Goal: Task Accomplishment & Management: Manage account settings

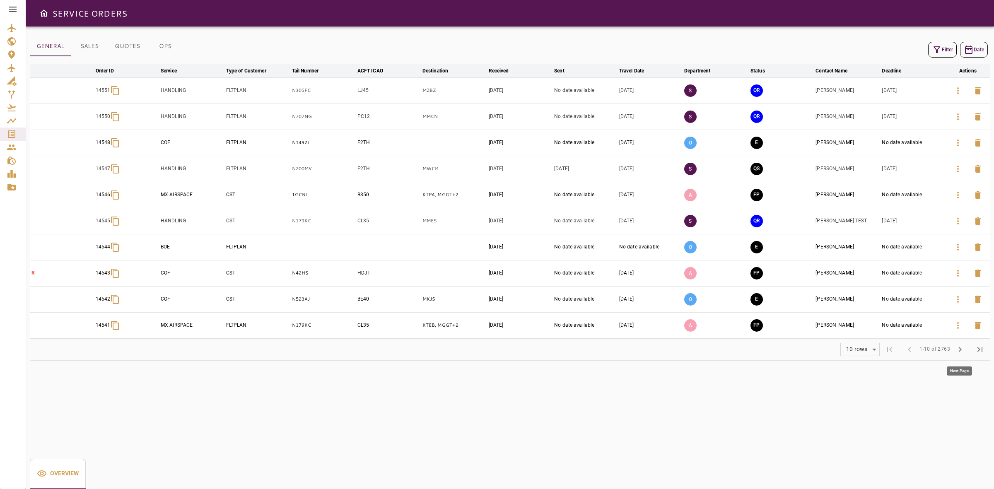
click at [962, 357] on button "chevron_right" at bounding box center [960, 349] width 20 height 20
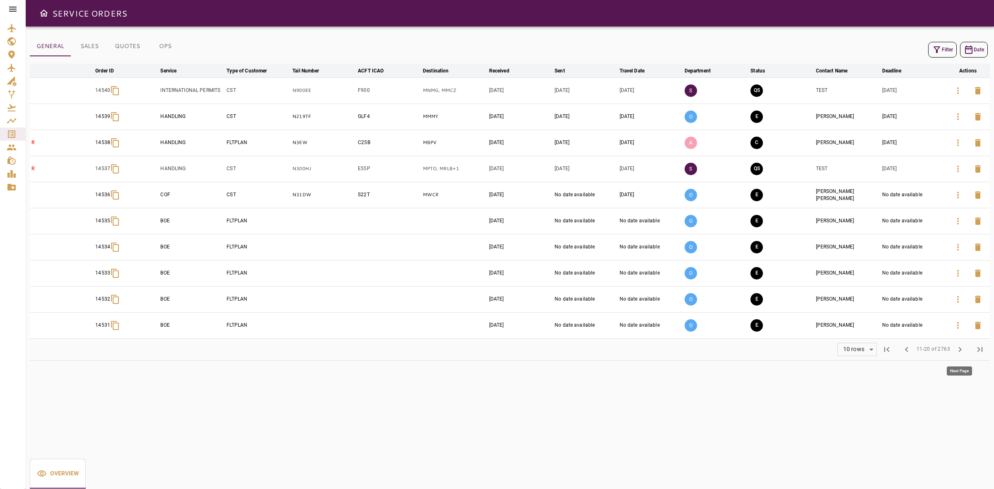
click at [963, 350] on span "chevron_right" at bounding box center [960, 349] width 10 height 10
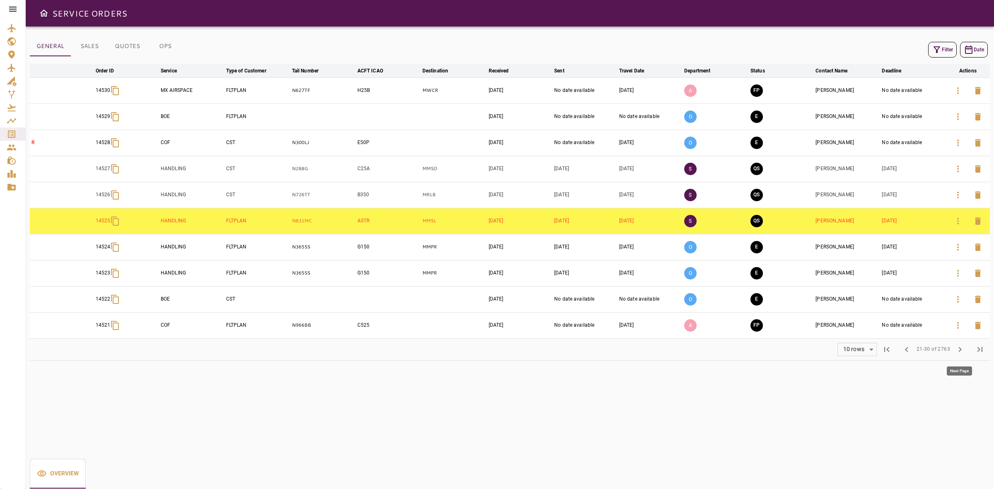
click at [960, 350] on span "chevron_right" at bounding box center [960, 349] width 10 height 10
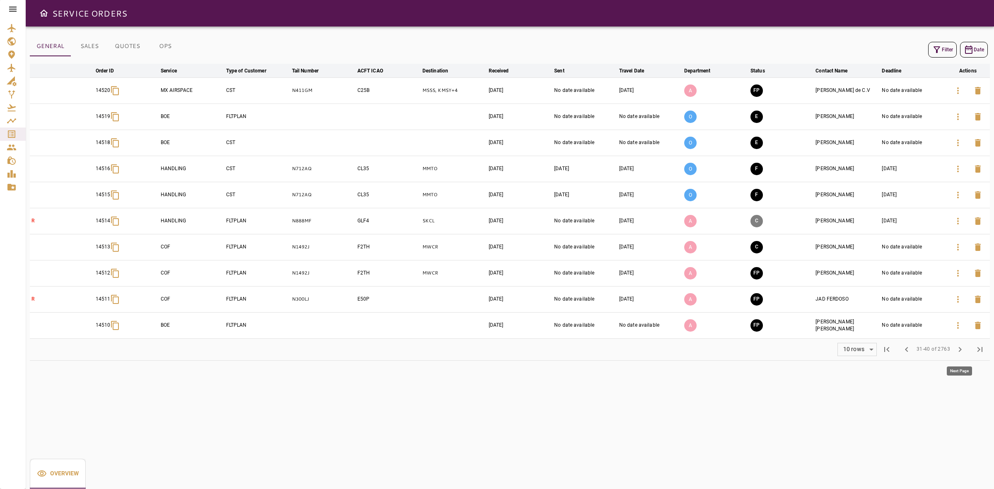
click at [958, 353] on span "chevron_right" at bounding box center [960, 349] width 10 height 10
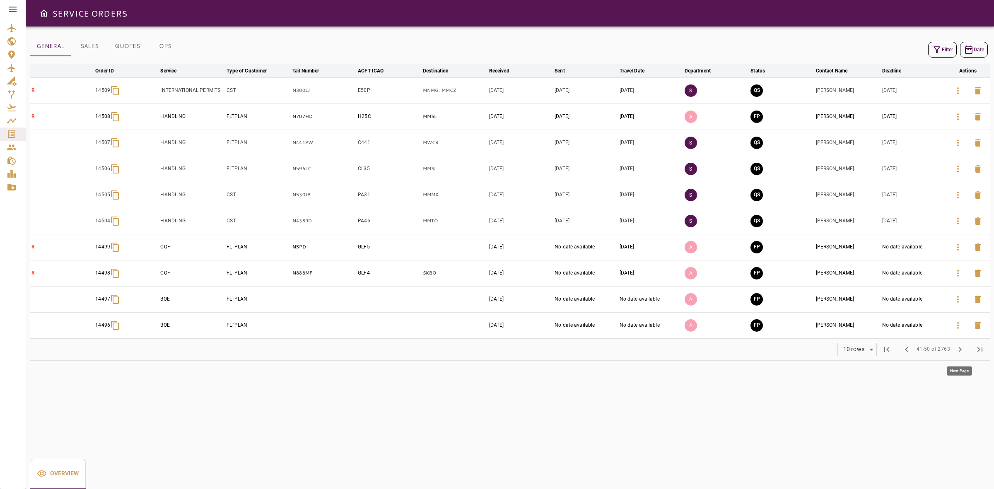
click at [958, 353] on span "chevron_right" at bounding box center [960, 349] width 10 height 10
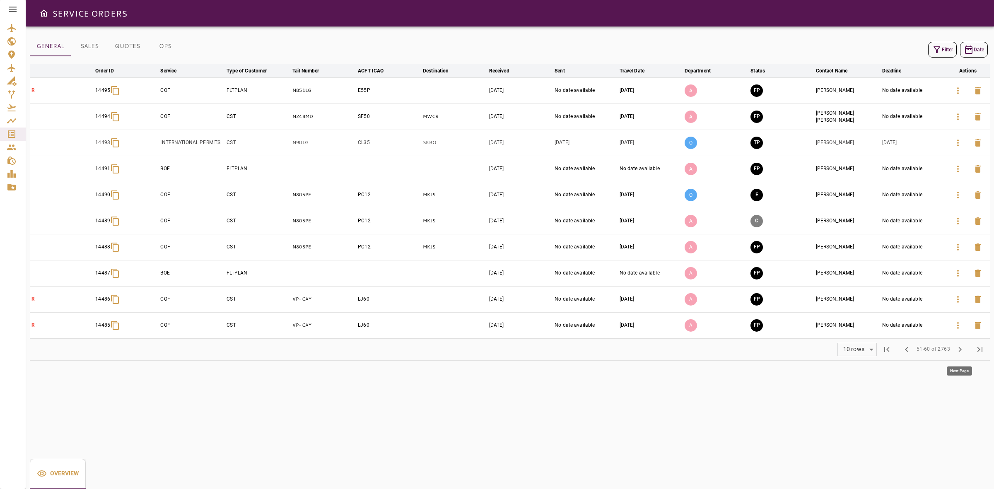
click at [958, 353] on span "chevron_right" at bounding box center [960, 349] width 10 height 10
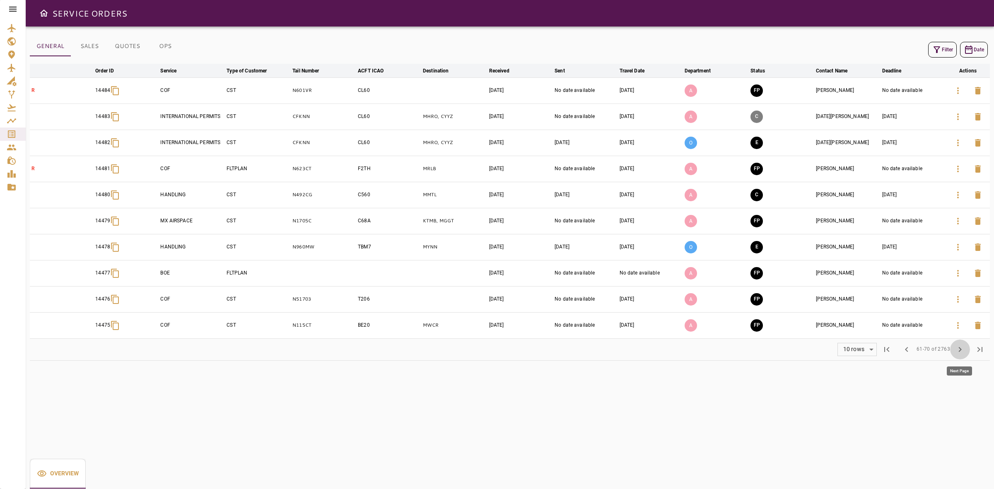
click at [958, 353] on span "chevron_right" at bounding box center [960, 349] width 10 height 10
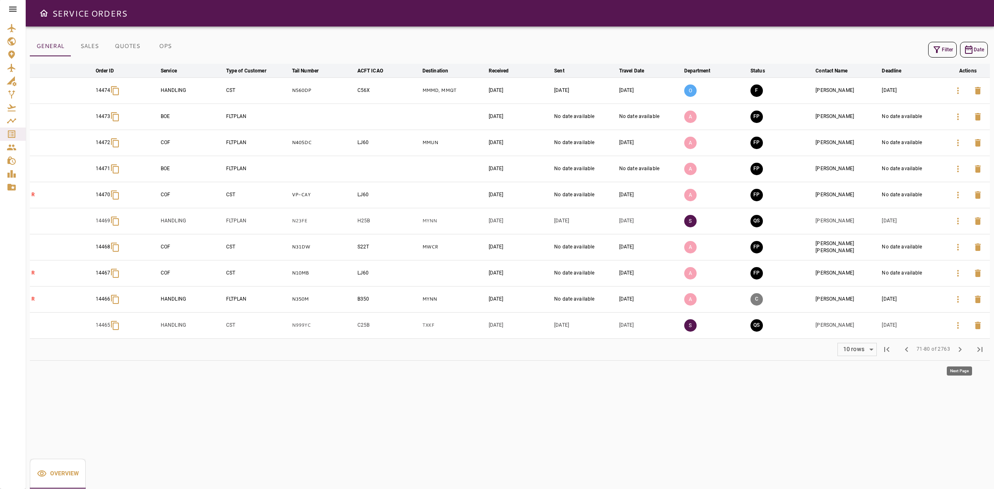
click at [958, 353] on span "chevron_right" at bounding box center [960, 349] width 10 height 10
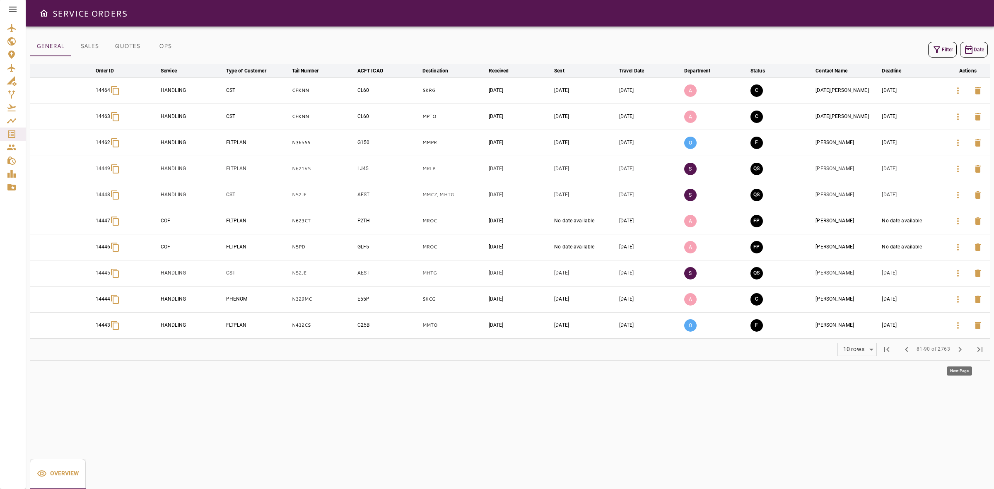
click at [958, 353] on span "chevron_right" at bounding box center [960, 349] width 10 height 10
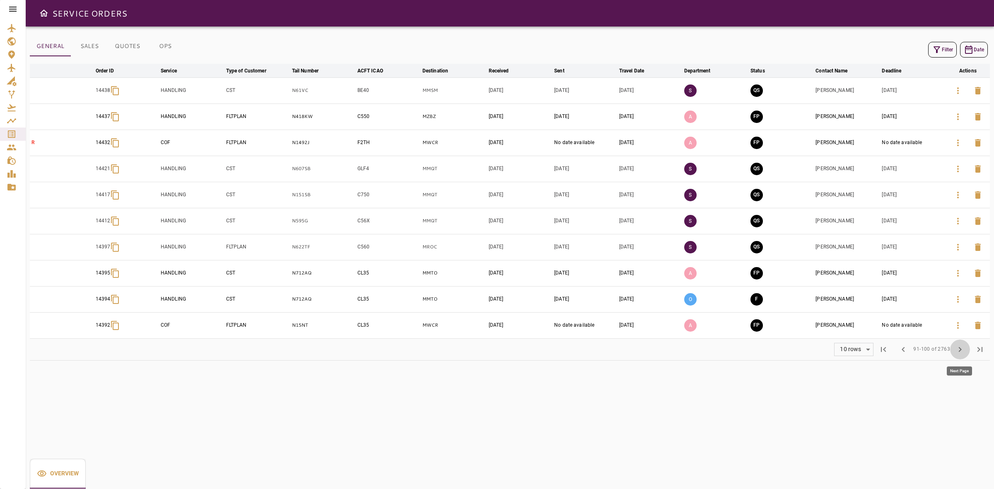
click at [958, 353] on span "chevron_right" at bounding box center [960, 349] width 10 height 10
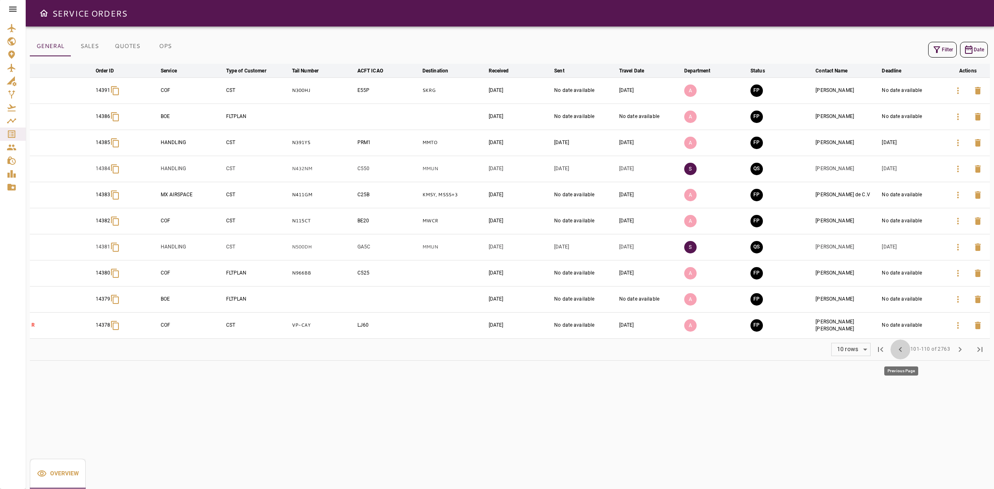
click at [904, 353] on span "chevron_left" at bounding box center [900, 349] width 10 height 10
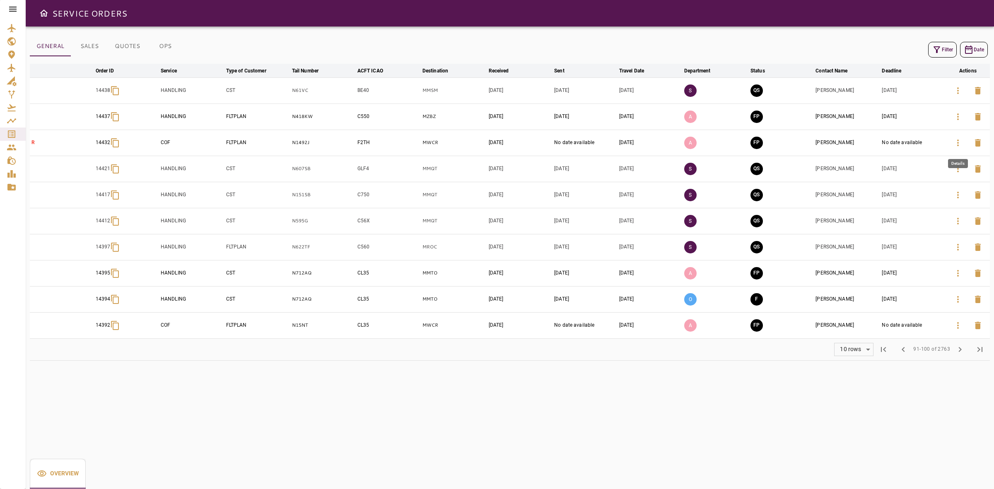
click at [963, 146] on button "button" at bounding box center [958, 143] width 20 height 20
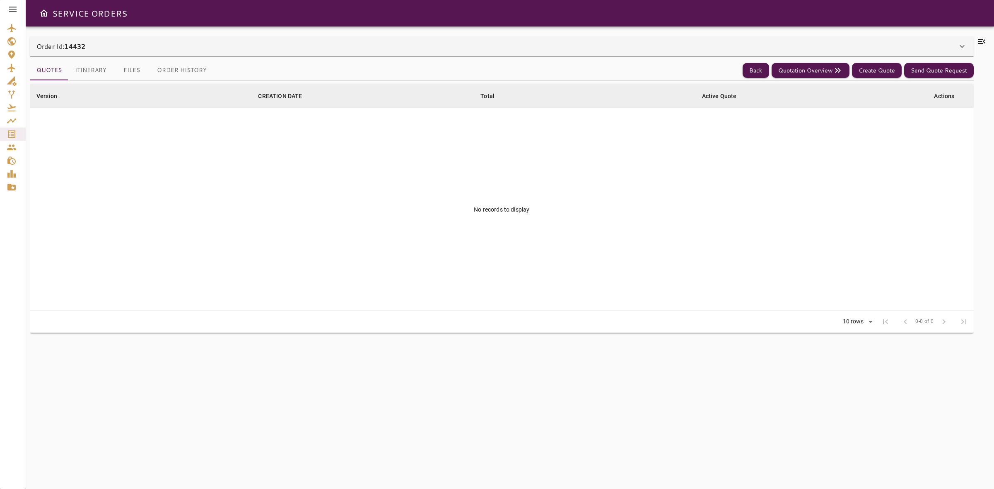
click at [272, 44] on div "Order Id: 14432" at bounding box center [496, 46] width 920 height 10
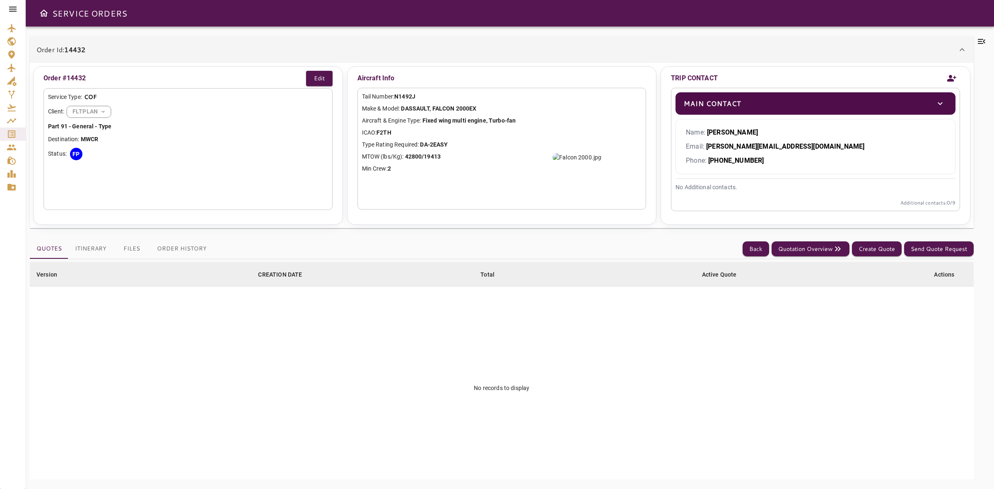
click at [10, 13] on icon at bounding box center [13, 9] width 10 height 10
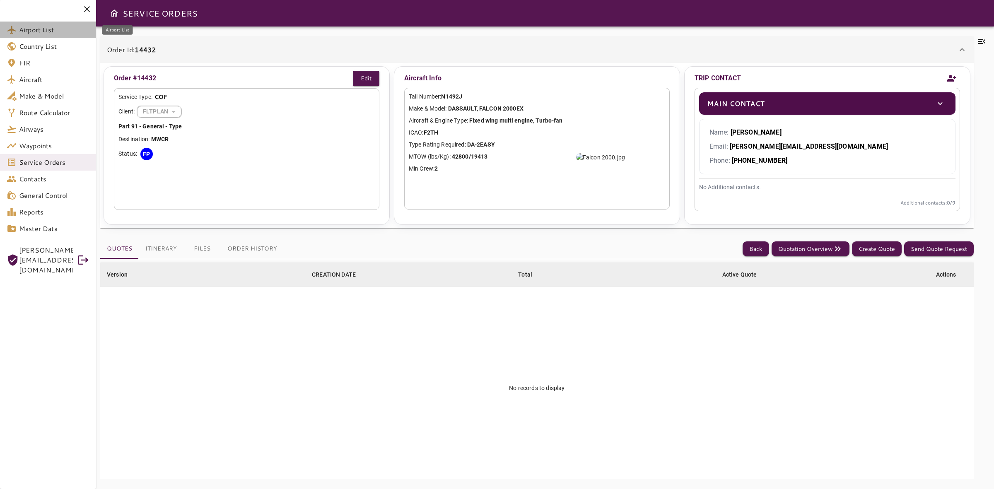
click at [25, 32] on span "Airport List" at bounding box center [54, 30] width 70 height 10
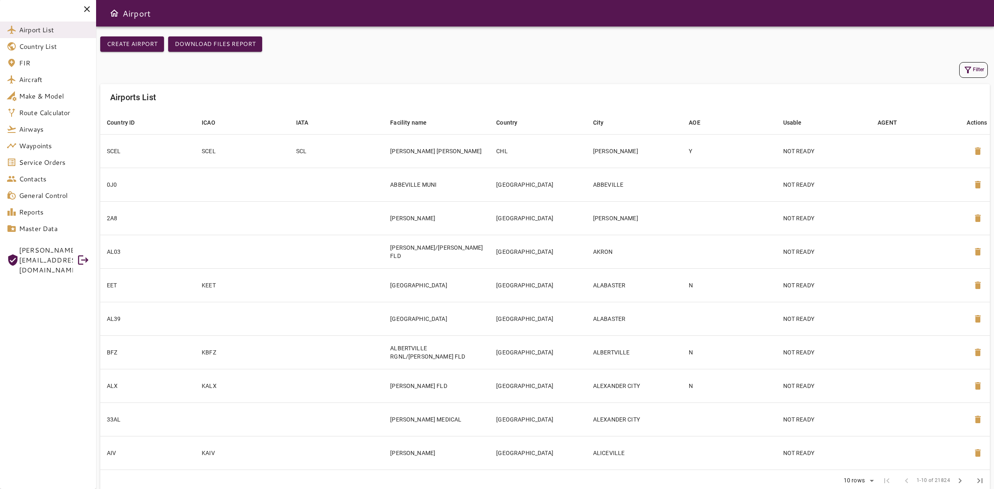
click at [974, 62] on button "Filter" at bounding box center [973, 70] width 29 height 16
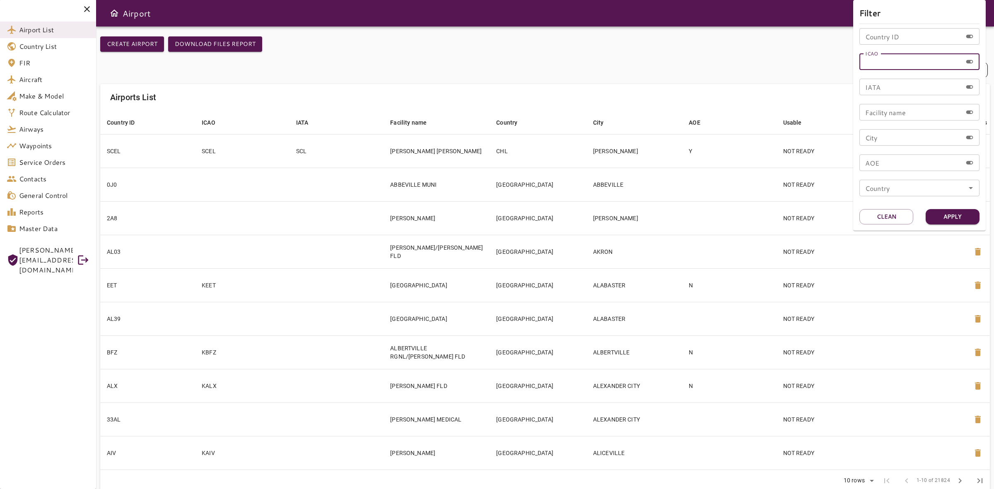
click at [918, 60] on input "ICAO" at bounding box center [910, 61] width 103 height 17
type input "****"
click at [946, 222] on button "Apply" at bounding box center [952, 216] width 54 height 15
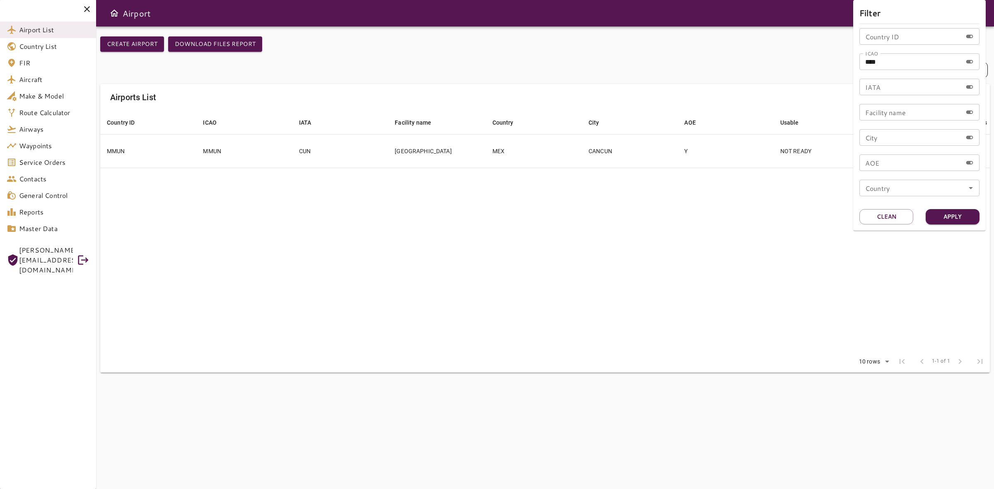
drag, startPoint x: 560, startPoint y: 265, endPoint x: 551, endPoint y: 255, distance: 13.8
click at [560, 264] on div at bounding box center [497, 244] width 994 height 489
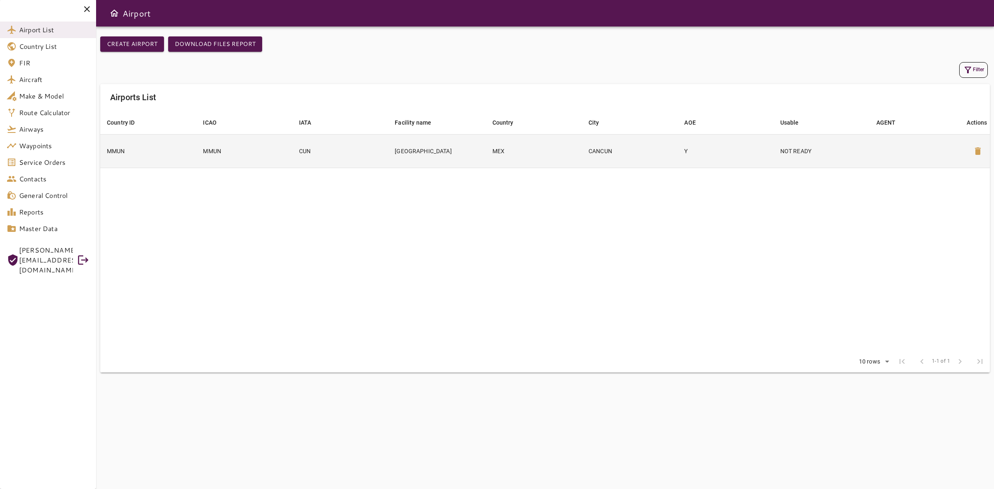
click at [495, 163] on td "MEX" at bounding box center [534, 151] width 96 height 34
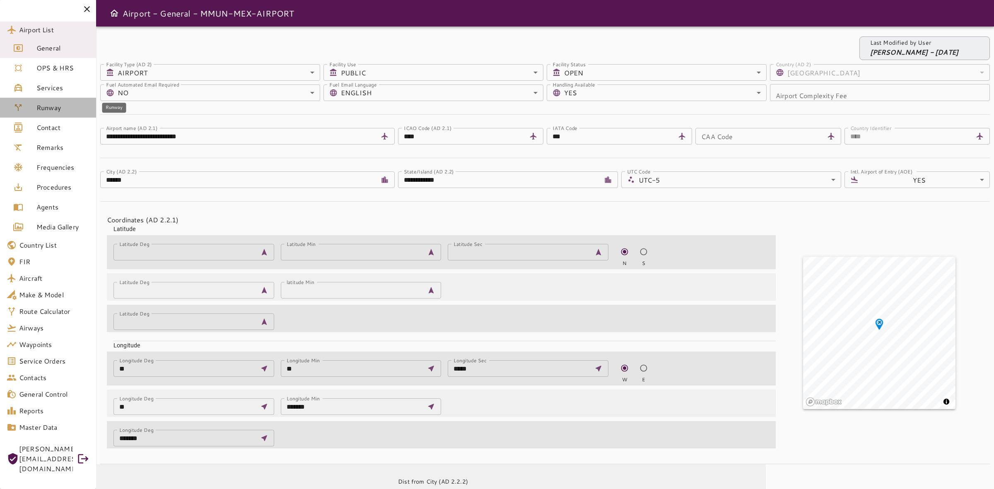
click at [42, 111] on span "Runway" at bounding box center [62, 108] width 53 height 10
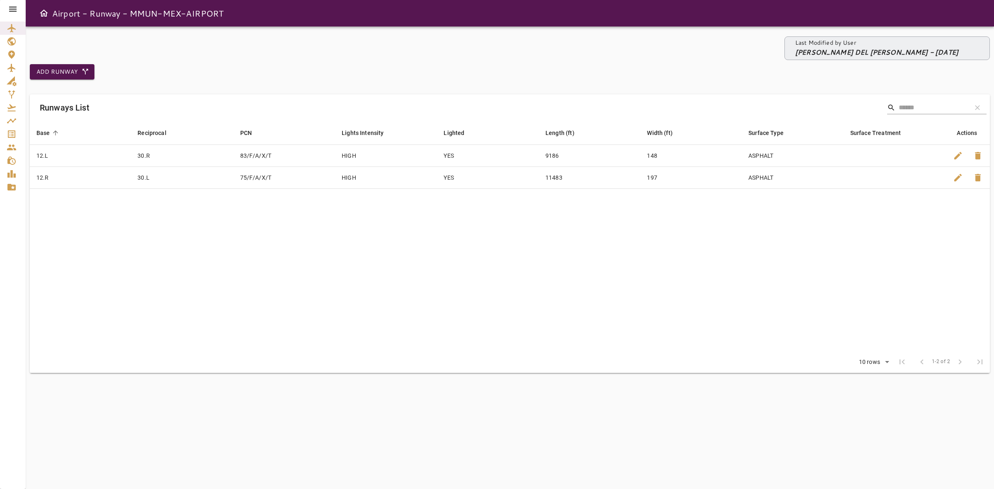
click at [11, 13] on icon at bounding box center [13, 9] width 10 height 10
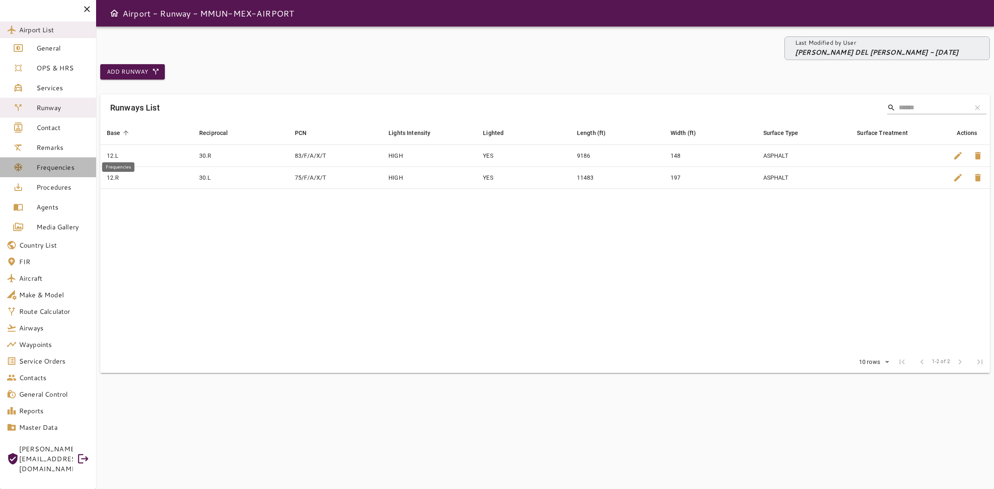
click at [41, 160] on link "Frequencies" at bounding box center [48, 167] width 96 height 20
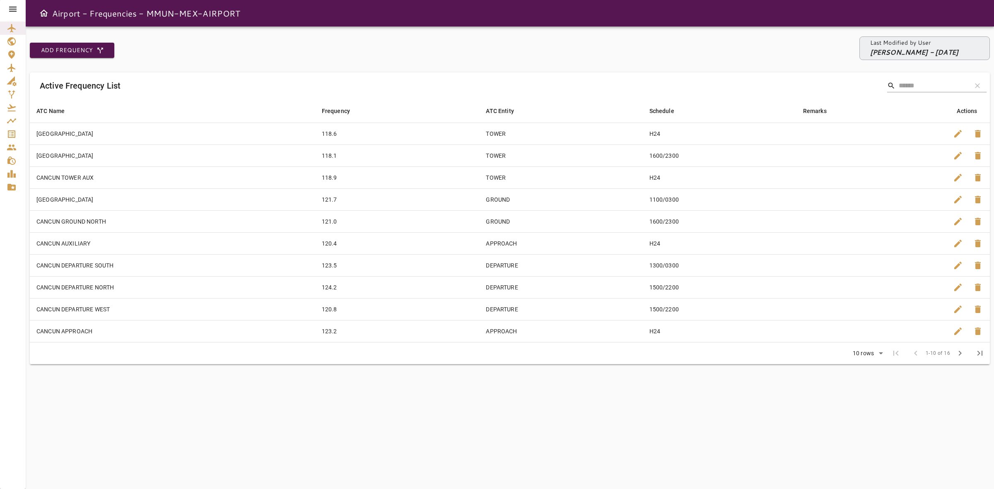
click at [19, 5] on div at bounding box center [13, 9] width 26 height 18
click at [15, 24] on icon "Airport List" at bounding box center [12, 28] width 10 height 10
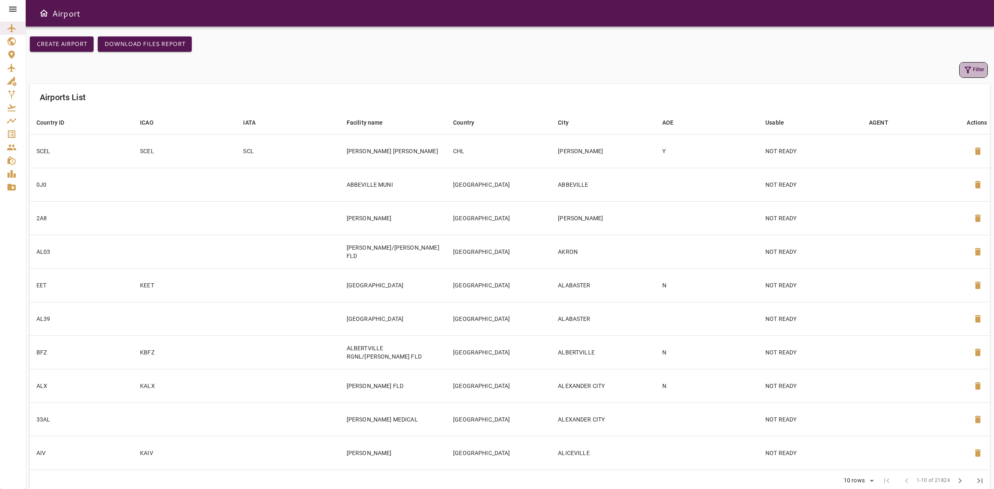
click at [971, 65] on icon "button" at bounding box center [967, 70] width 10 height 10
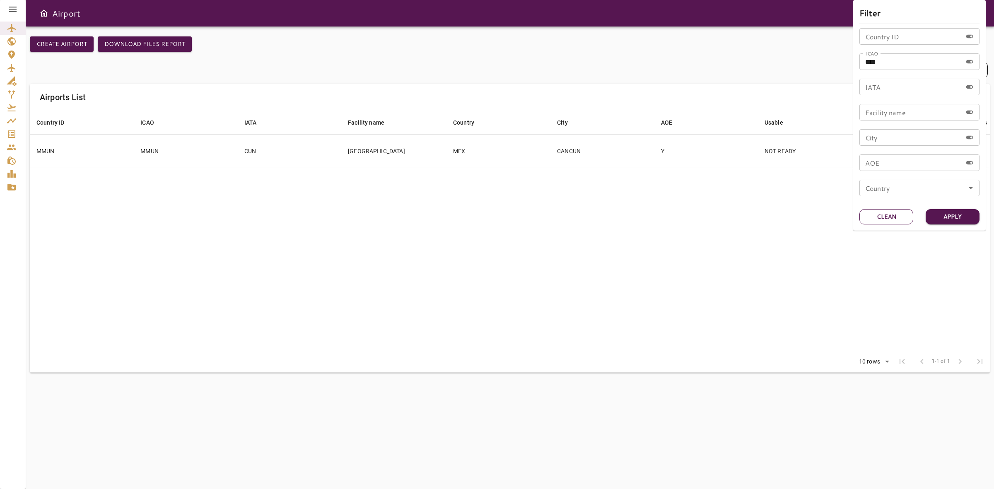
click at [879, 215] on button "Clean" at bounding box center [886, 216] width 54 height 15
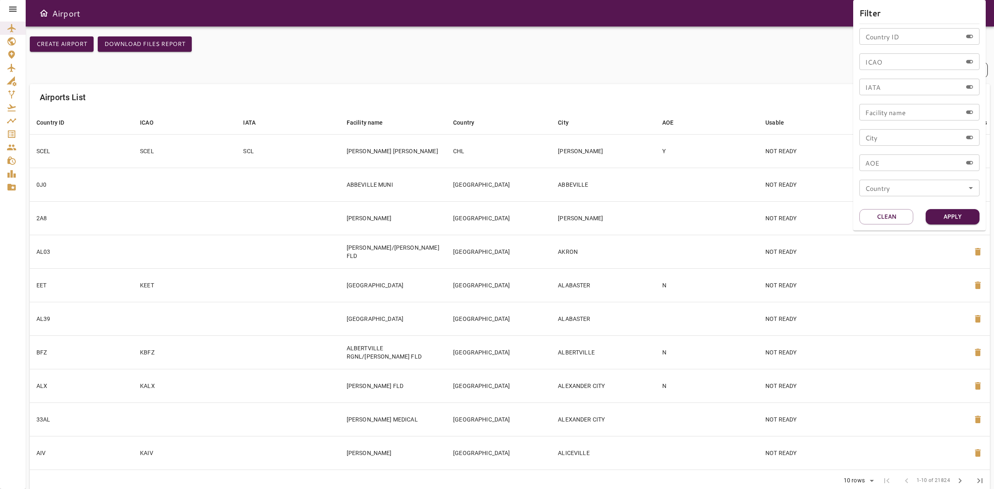
click at [892, 63] on input "ICAO" at bounding box center [910, 61] width 103 height 17
type input "****"
click at [953, 223] on button "Apply" at bounding box center [952, 216] width 54 height 15
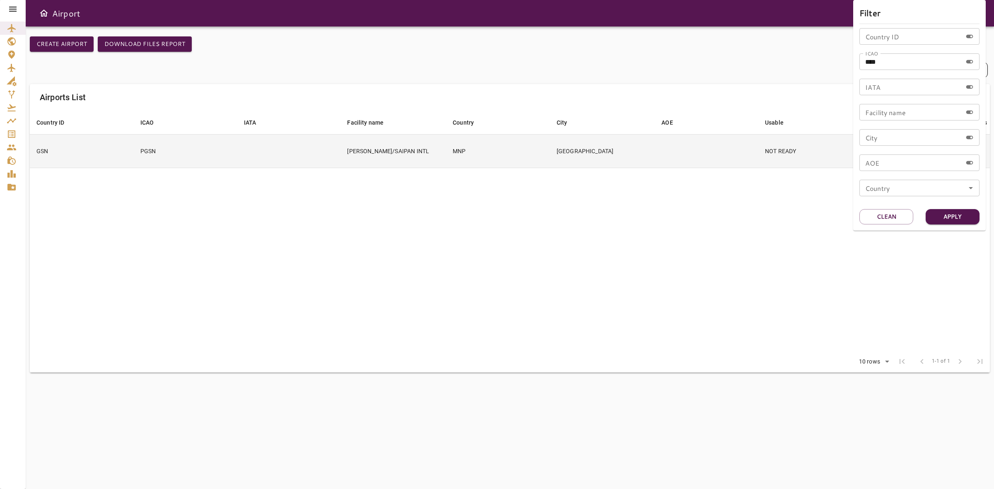
drag, startPoint x: 570, startPoint y: 177, endPoint x: 523, endPoint y: 165, distance: 48.3
click at [570, 176] on div at bounding box center [497, 244] width 994 height 489
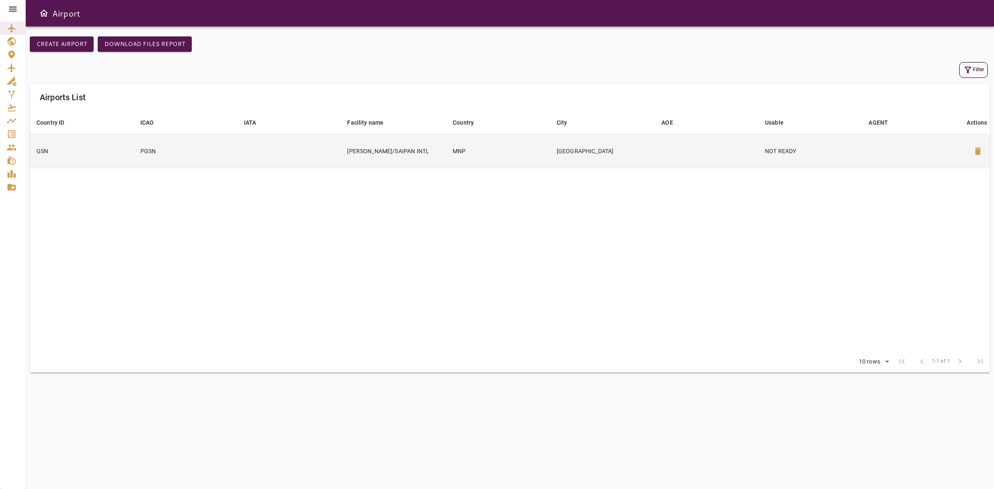
click at [459, 160] on td "MNP" at bounding box center [498, 151] width 104 height 34
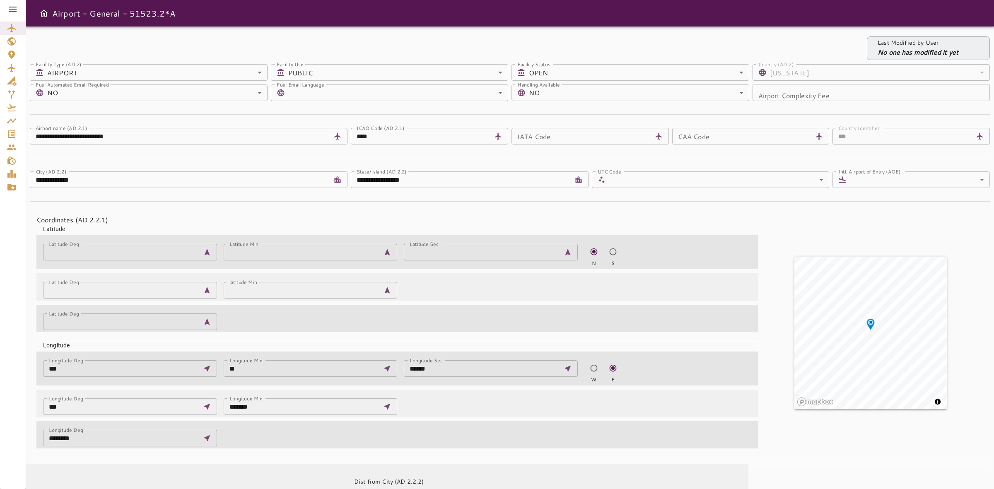
click at [16, 9] on icon at bounding box center [12, 9] width 7 height 5
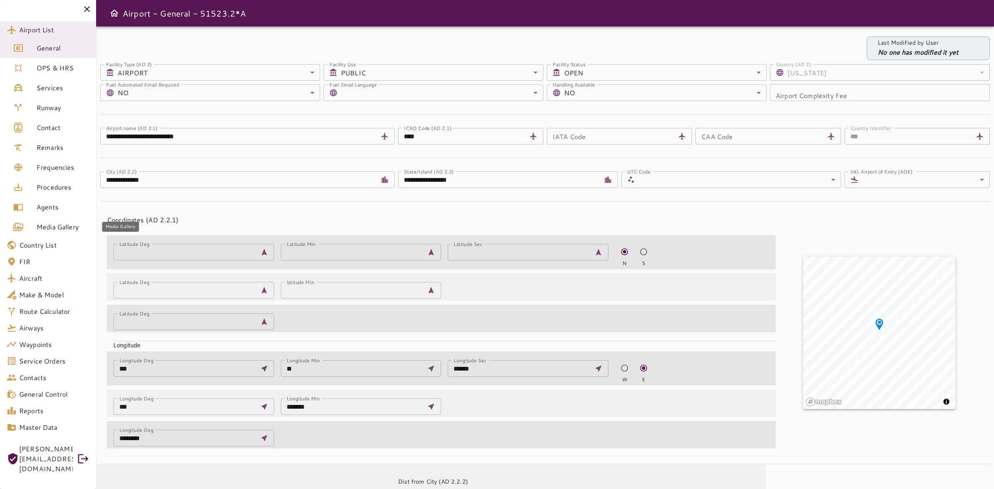
click at [46, 226] on span "Media Gallery" at bounding box center [62, 227] width 53 height 10
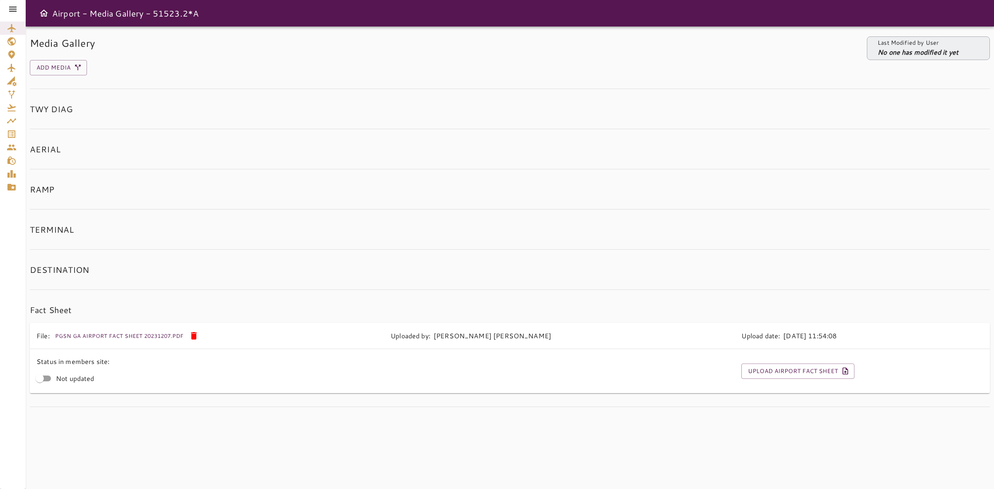
click at [9, 8] on icon at bounding box center [13, 9] width 10 height 10
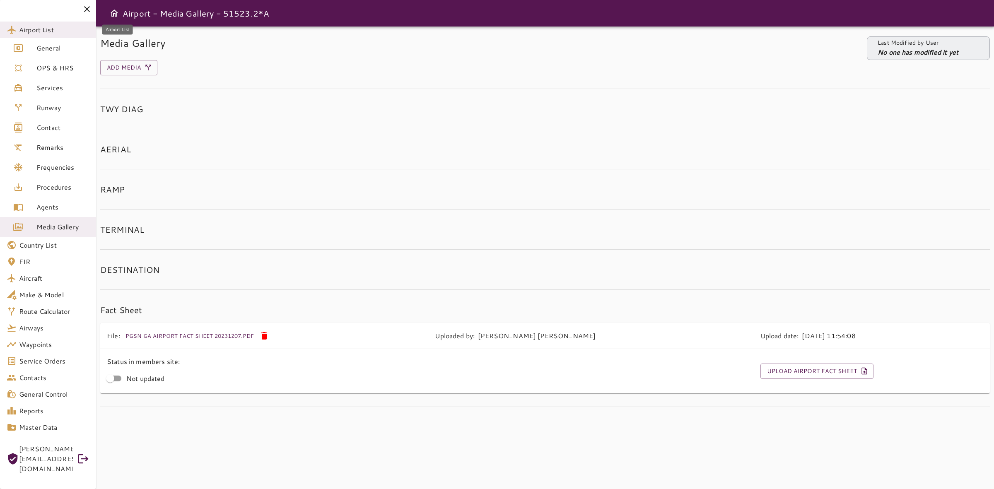
click at [28, 28] on span "Airport List" at bounding box center [54, 30] width 70 height 10
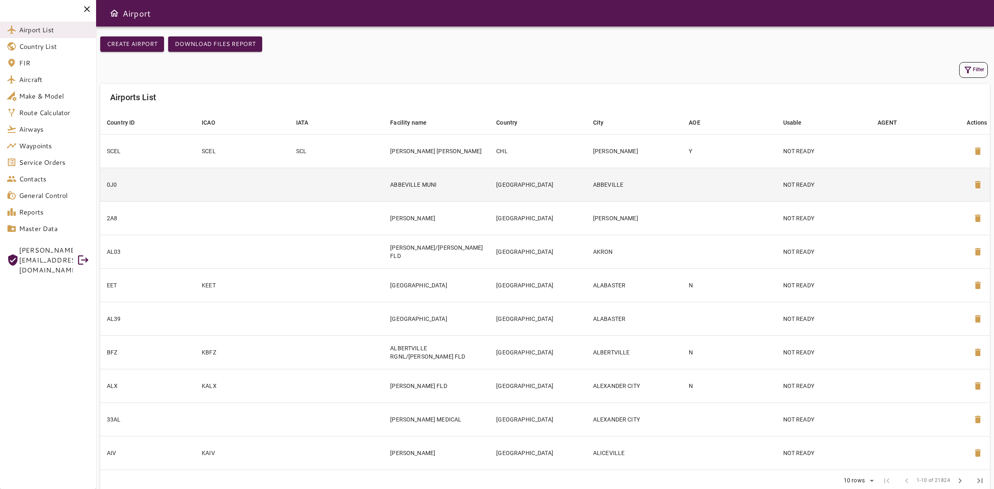
click at [308, 192] on td at bounding box center [336, 185] width 94 height 34
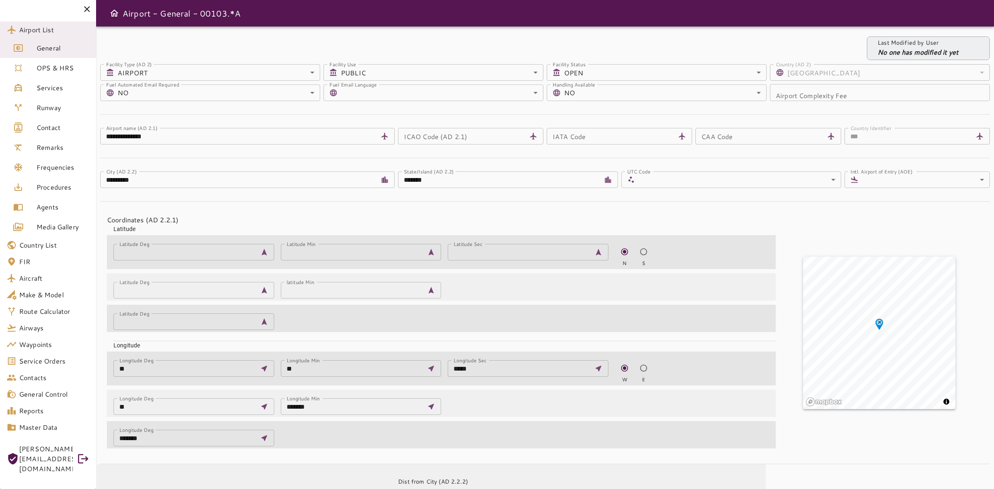
click at [19, 230] on icon "Media Gallery" at bounding box center [18, 227] width 10 height 10
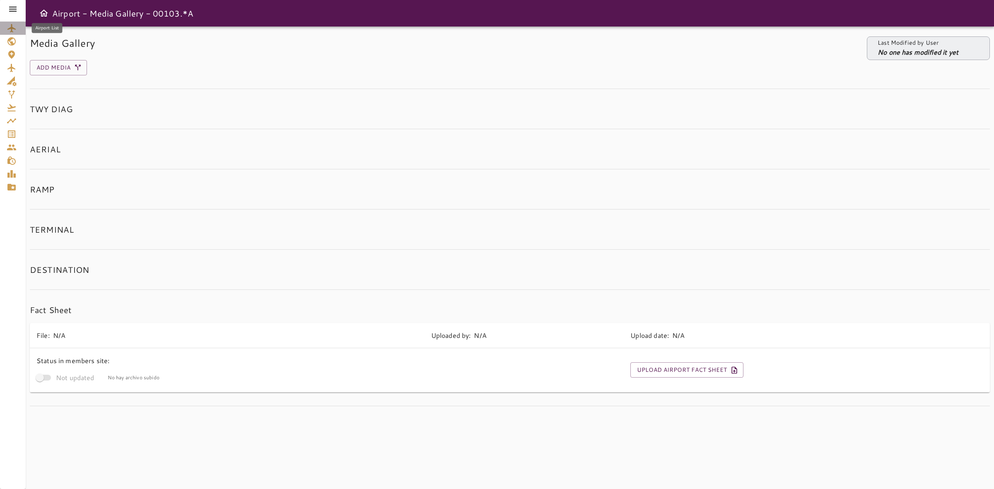
click at [21, 28] on link "Airport List" at bounding box center [13, 28] width 26 height 13
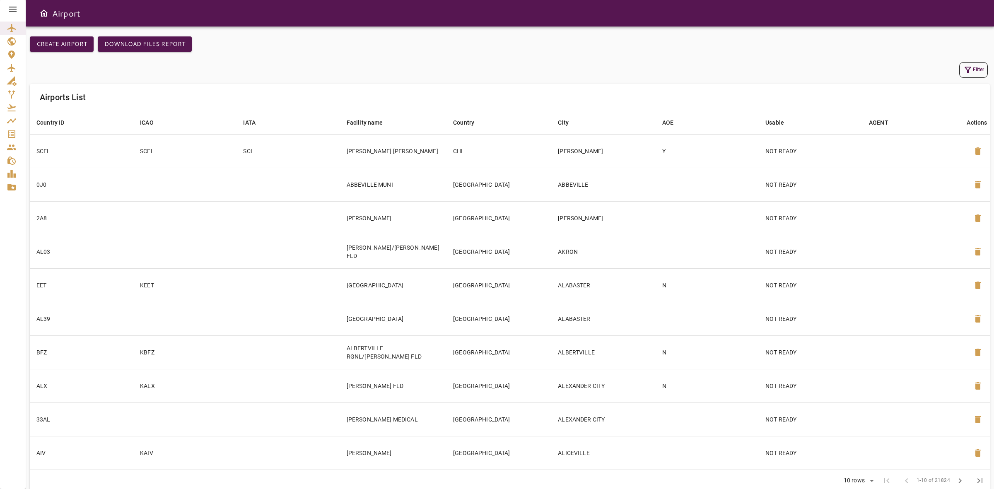
click at [963, 74] on icon "button" at bounding box center [967, 70] width 10 height 10
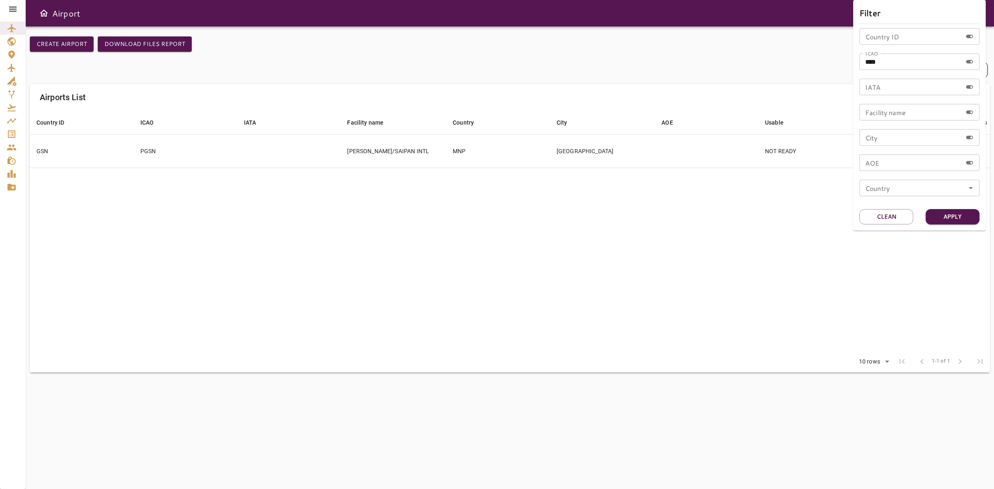
click at [930, 61] on input "****" at bounding box center [910, 61] width 103 height 17
type input "****"
click at [957, 215] on button "Apply" at bounding box center [952, 216] width 54 height 15
click at [304, 219] on div at bounding box center [497, 244] width 994 height 489
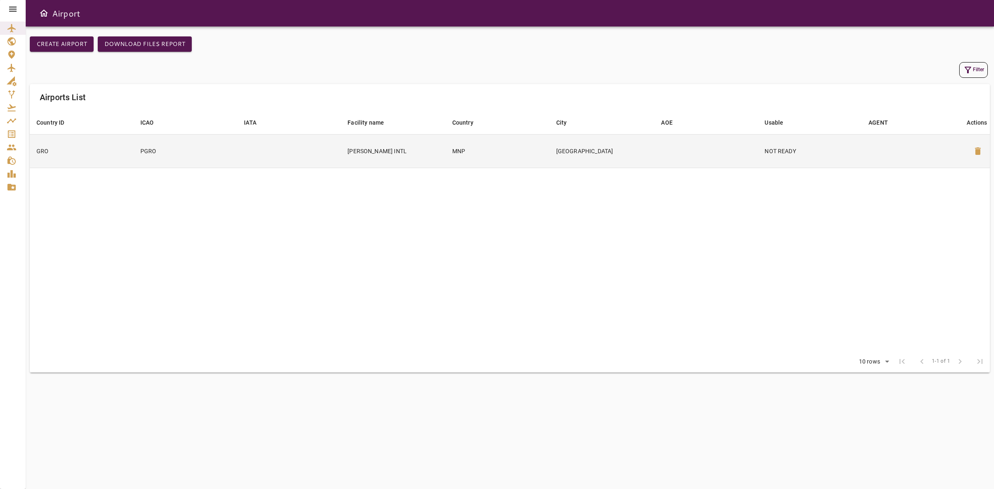
click at [237, 157] on td at bounding box center [288, 151] width 103 height 34
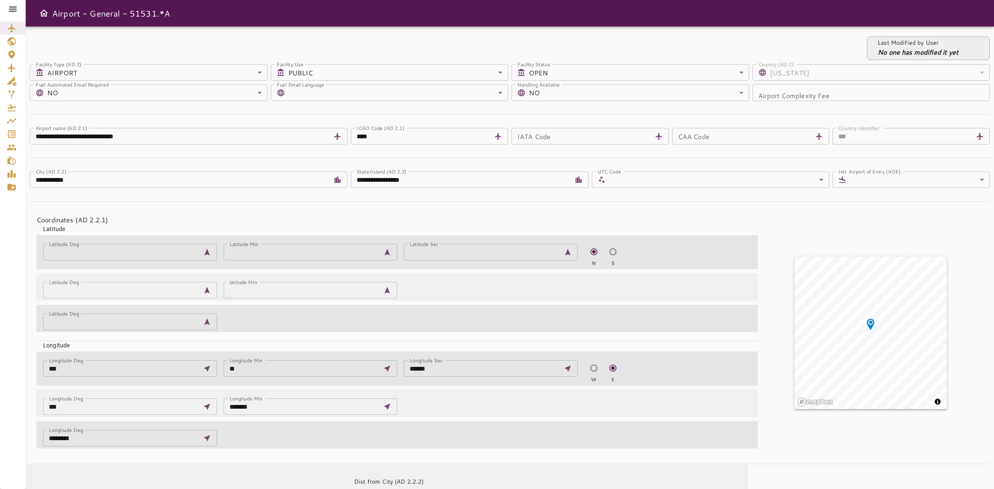
click at [5, 8] on div at bounding box center [13, 9] width 26 height 18
click at [15, 7] on icon at bounding box center [12, 9] width 7 height 5
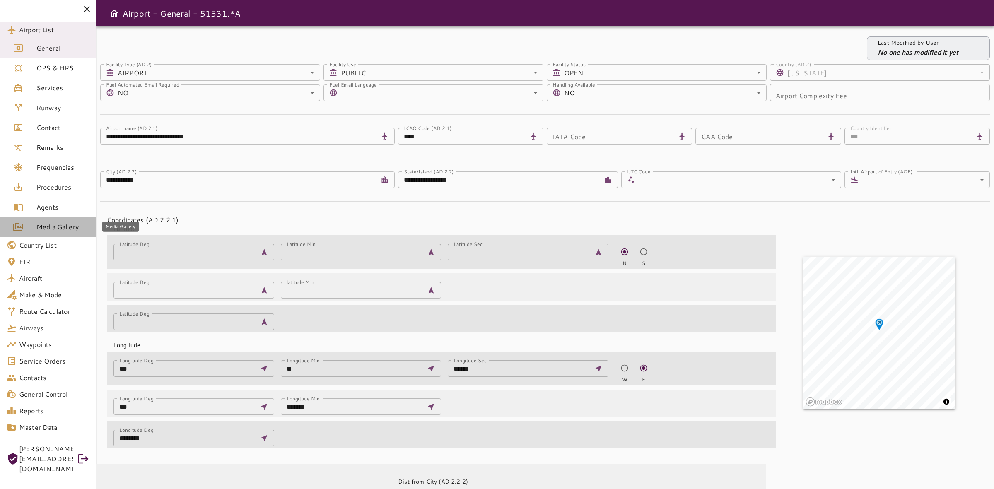
click at [46, 220] on link "Media Gallery" at bounding box center [48, 227] width 96 height 20
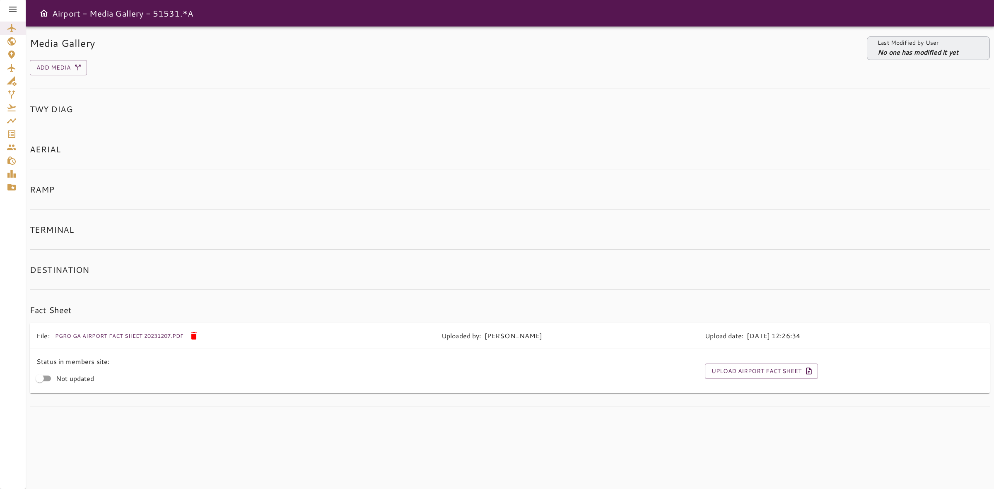
click at [16, 5] on icon at bounding box center [13, 9] width 10 height 10
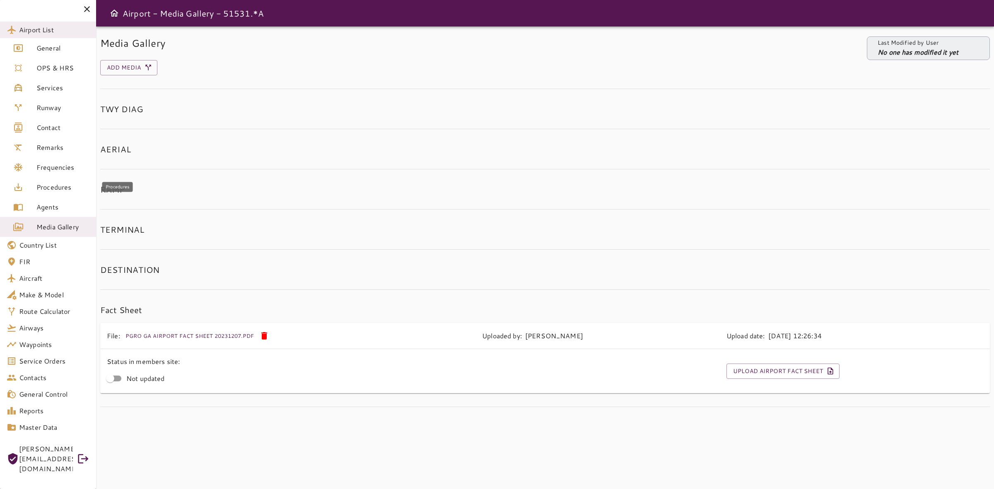
click at [54, 181] on link "Procedures" at bounding box center [48, 187] width 96 height 20
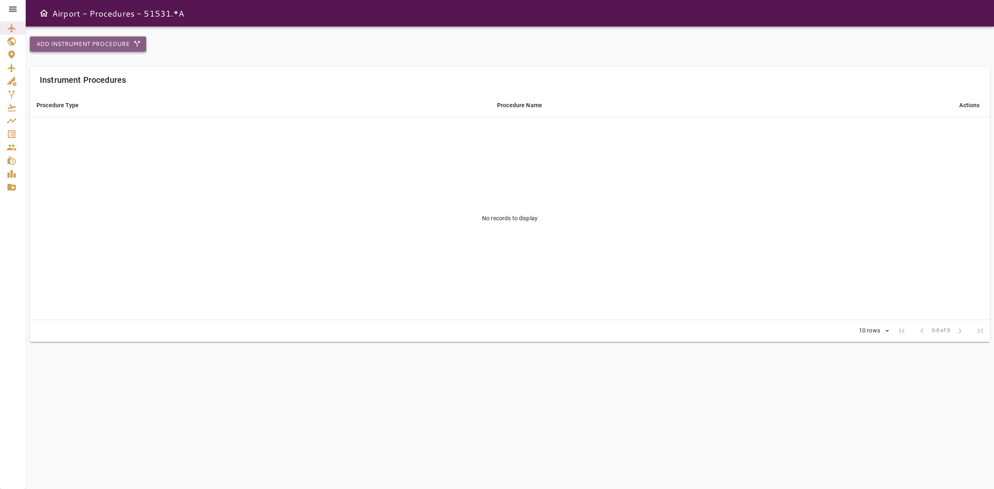
click at [111, 41] on button "Add Instrument Procedure" at bounding box center [88, 43] width 116 height 15
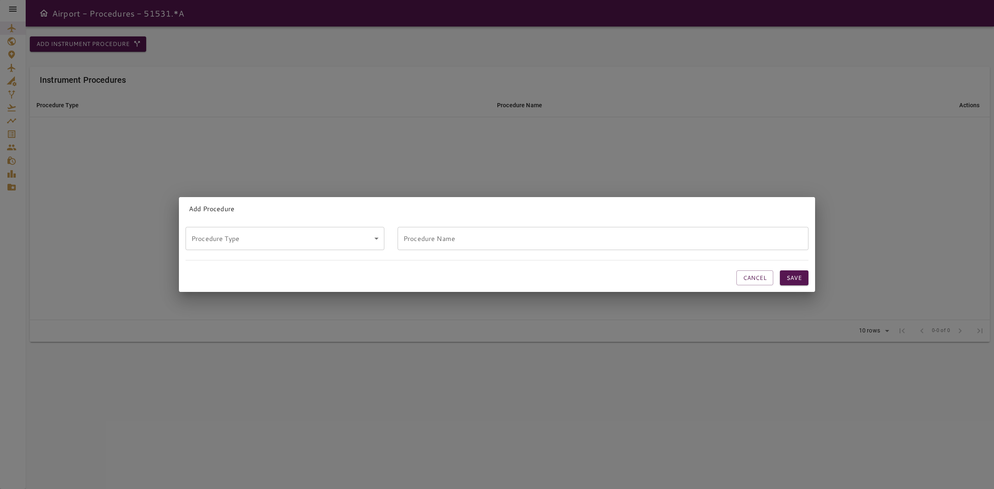
click at [443, 241] on input "Procedure Name" at bounding box center [602, 238] width 411 height 23
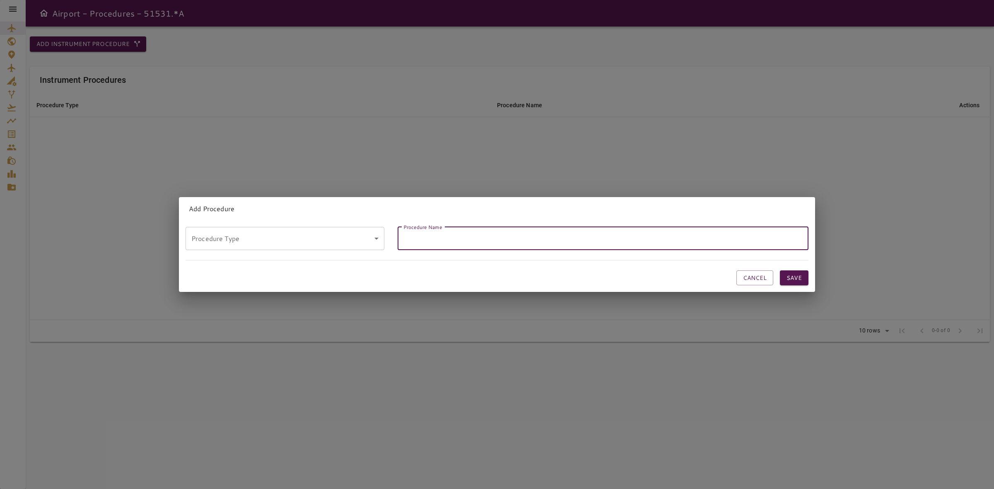
click at [409, 257] on form "Procedure Type ​ Procedure Type Procedure Name Procedure Name Cancel Save" at bounding box center [496, 250] width 623 height 72
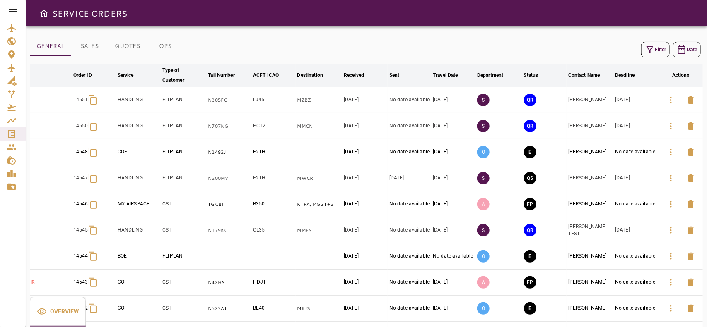
click at [13, 7] on icon at bounding box center [13, 9] width 10 height 10
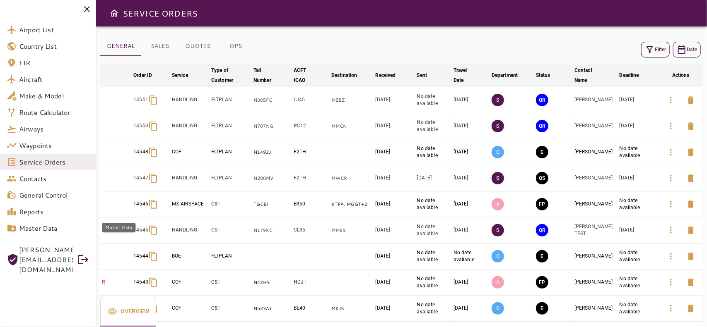
click at [22, 228] on span "Master Data" at bounding box center [54, 229] width 70 height 10
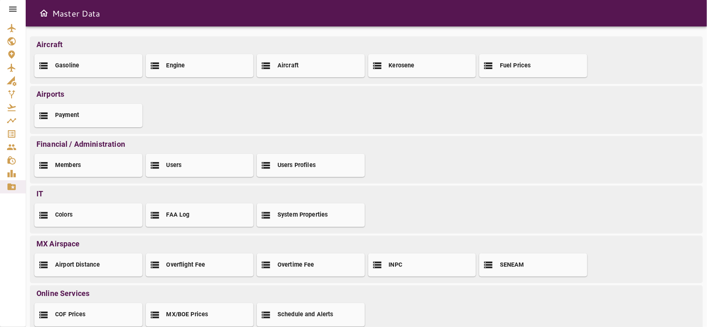
scroll to position [96, 0]
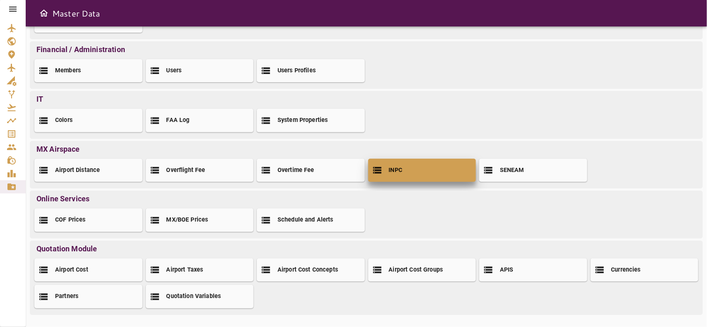
click at [389, 173] on h2 "INPC" at bounding box center [396, 170] width 14 height 9
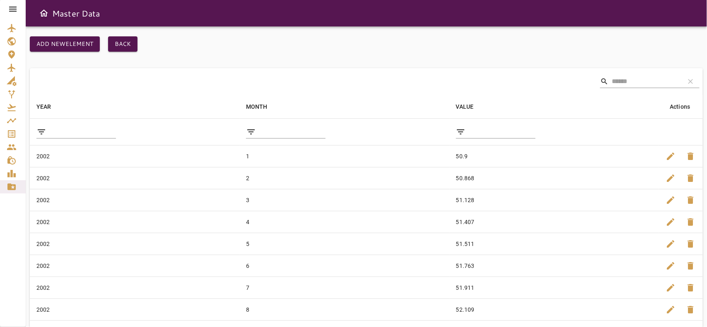
click at [77, 125] on input "filter data by YEAR" at bounding box center [83, 131] width 66 height 13
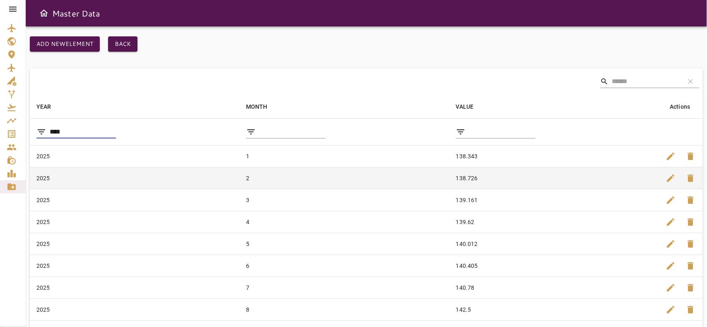
scroll to position [52, 0]
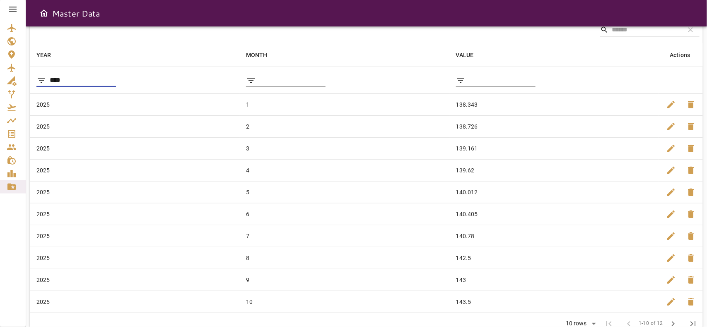
type input "****"
click at [152, 1] on div "Master Data" at bounding box center [366, 13] width 681 height 26
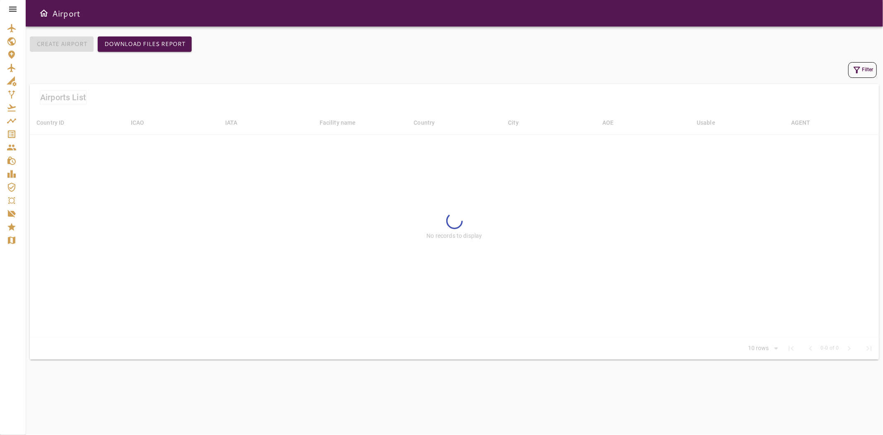
click at [13, 9] on icon at bounding box center [12, 9] width 7 height 5
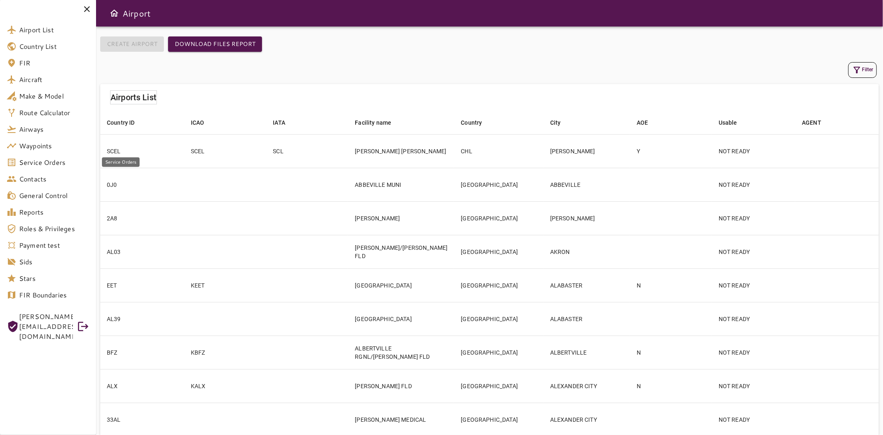
click at [42, 158] on span "Service Orders" at bounding box center [54, 162] width 70 height 10
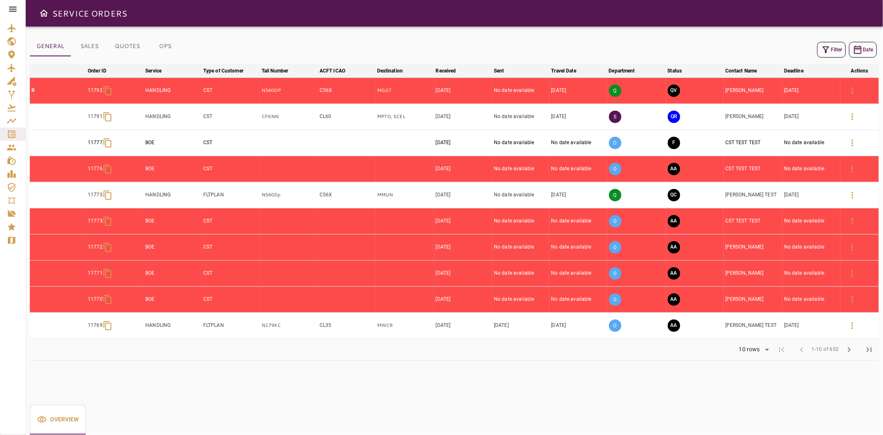
click at [842, 52] on button "Filter" at bounding box center [831, 50] width 29 height 16
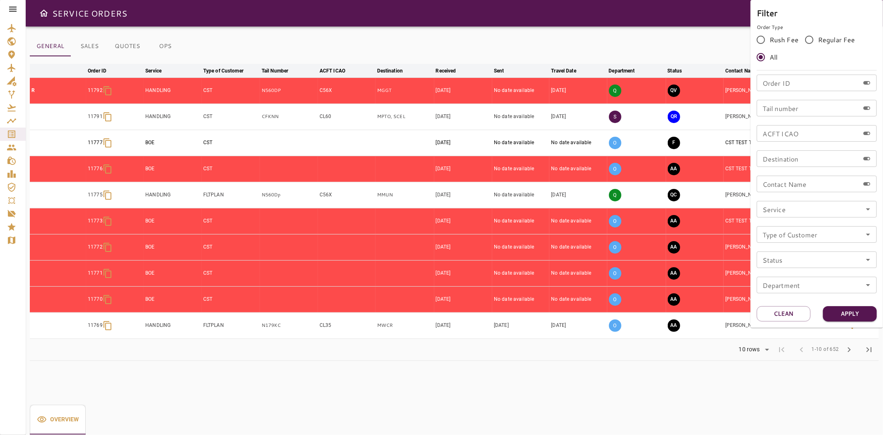
click at [804, 205] on input "Service" at bounding box center [816, 209] width 115 height 12
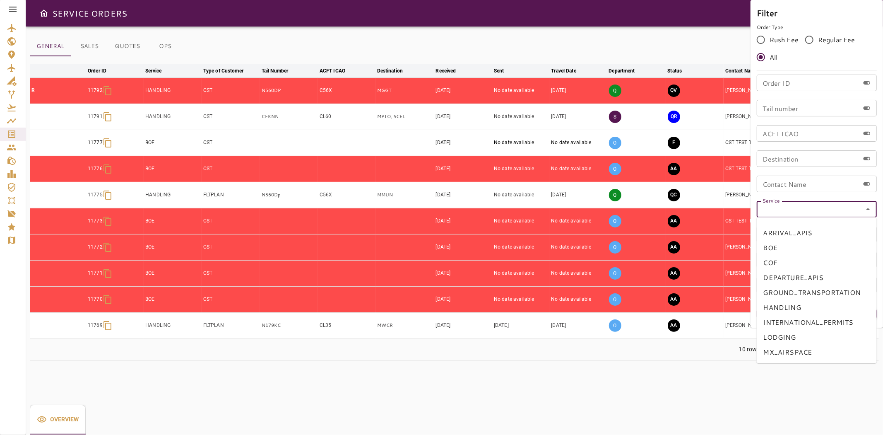
click at [787, 244] on li "BOE" at bounding box center [817, 247] width 120 height 15
type input "***"
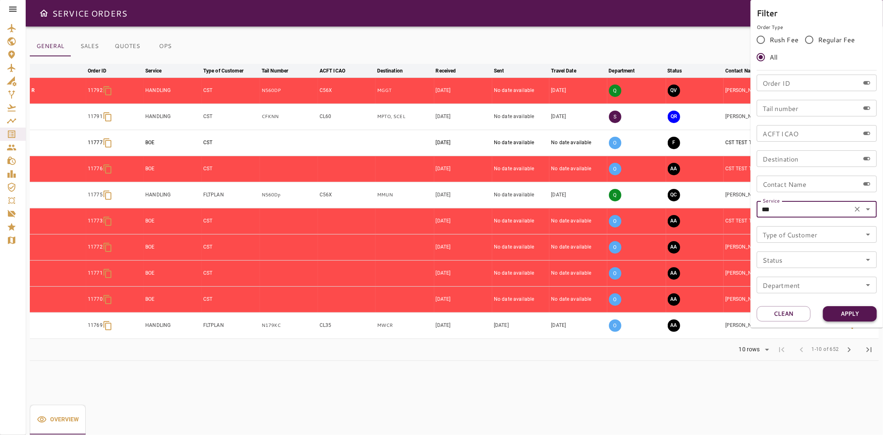
click at [842, 315] on button "Apply" at bounding box center [850, 313] width 54 height 15
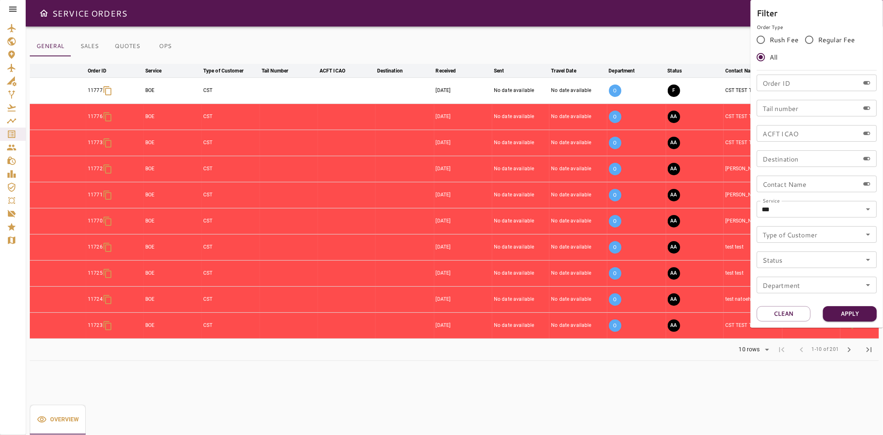
click at [622, 50] on div at bounding box center [441, 217] width 883 height 435
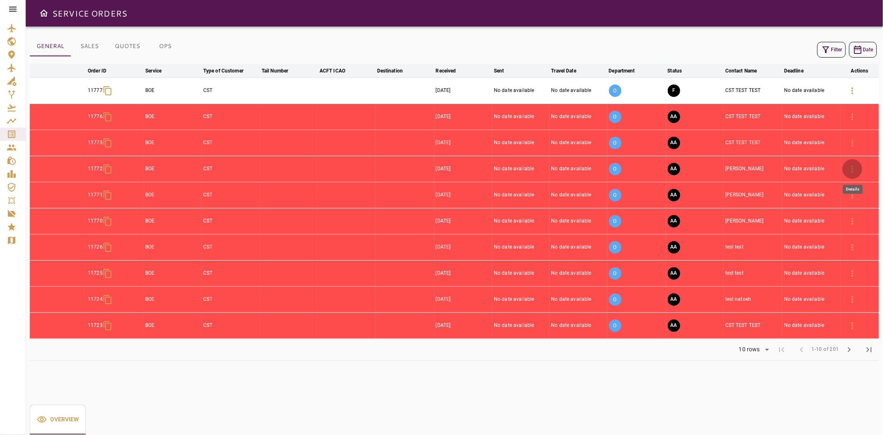
click at [851, 170] on icon "button" at bounding box center [852, 169] width 10 height 10
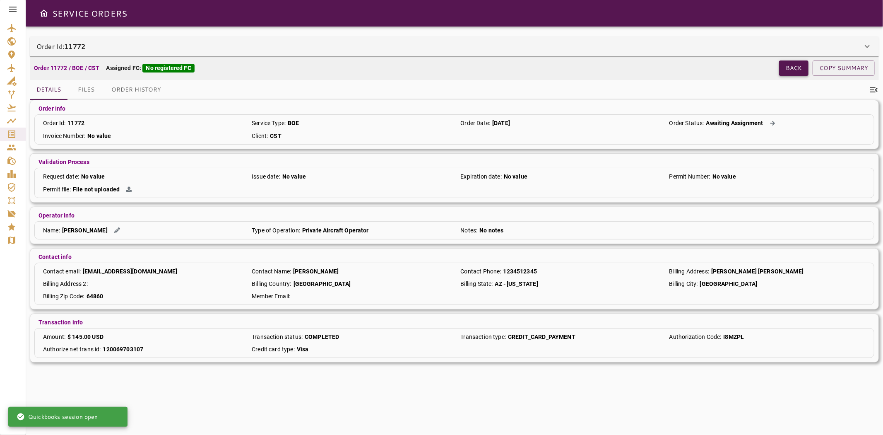
click at [785, 63] on button "Back" at bounding box center [793, 67] width 29 height 15
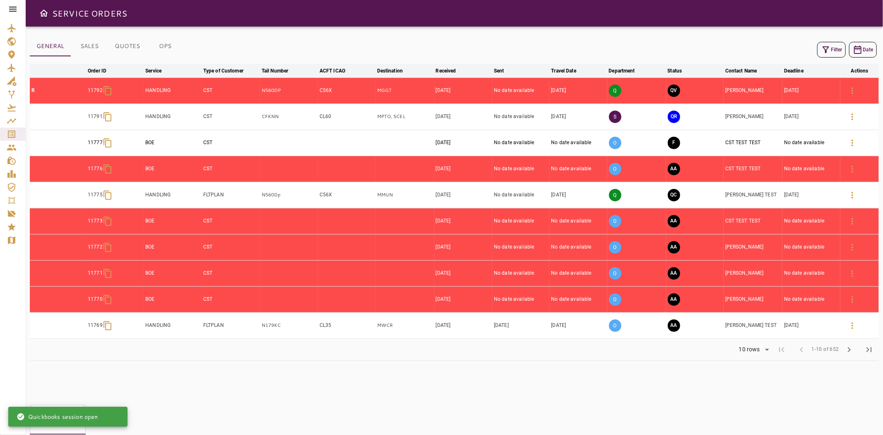
click at [832, 49] on button "Filter" at bounding box center [831, 50] width 29 height 16
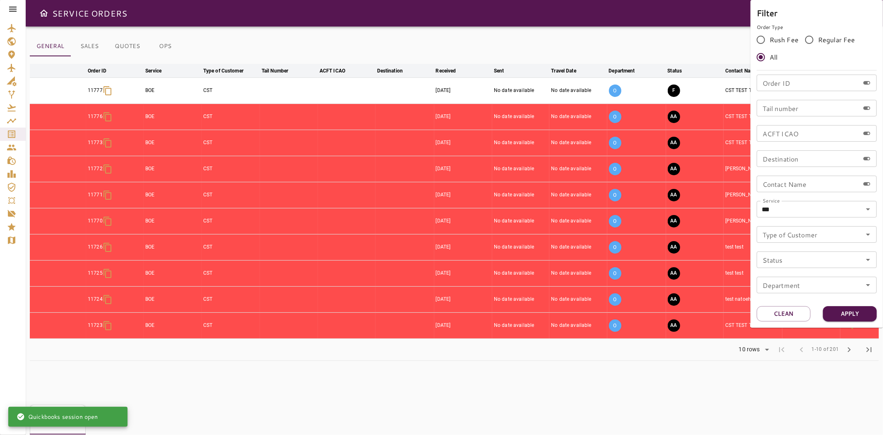
click at [670, 44] on div at bounding box center [441, 217] width 883 height 435
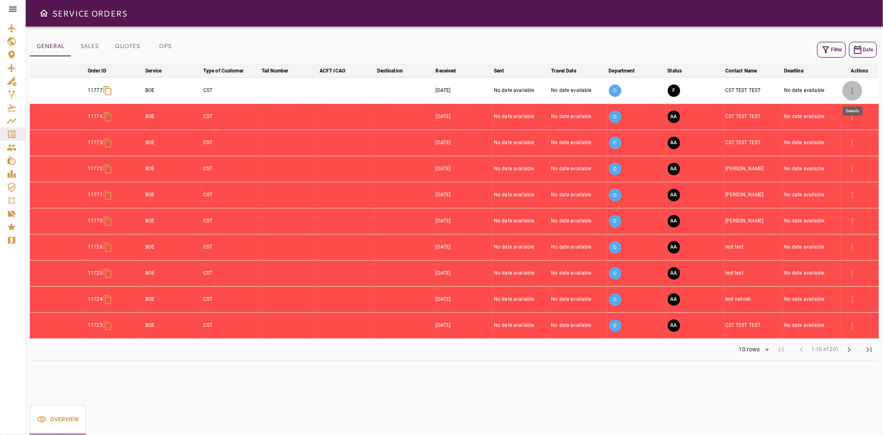
click at [855, 93] on icon "button" at bounding box center [852, 91] width 10 height 10
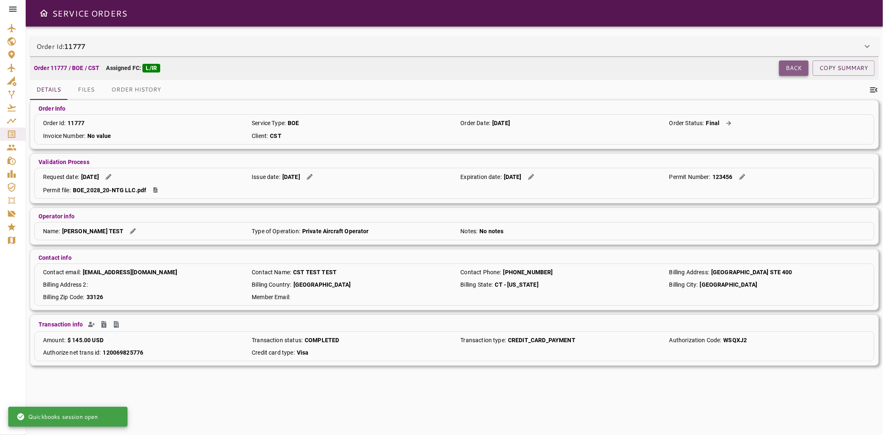
click at [794, 75] on button "Back" at bounding box center [793, 67] width 29 height 15
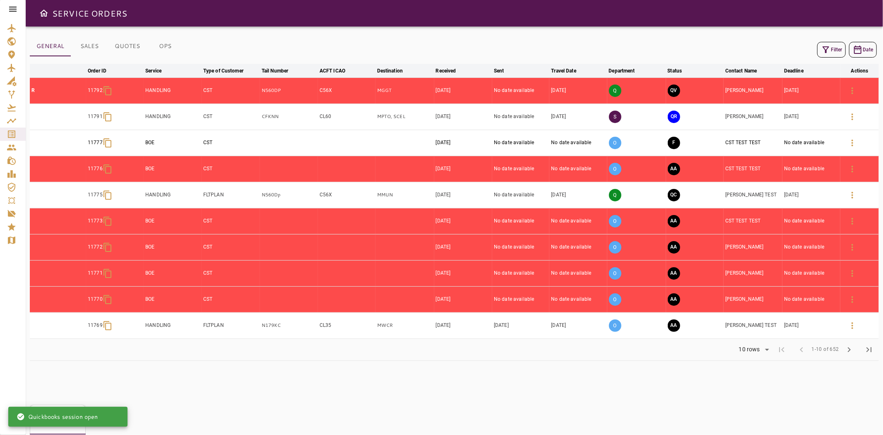
click at [835, 51] on button "Filter" at bounding box center [831, 50] width 29 height 16
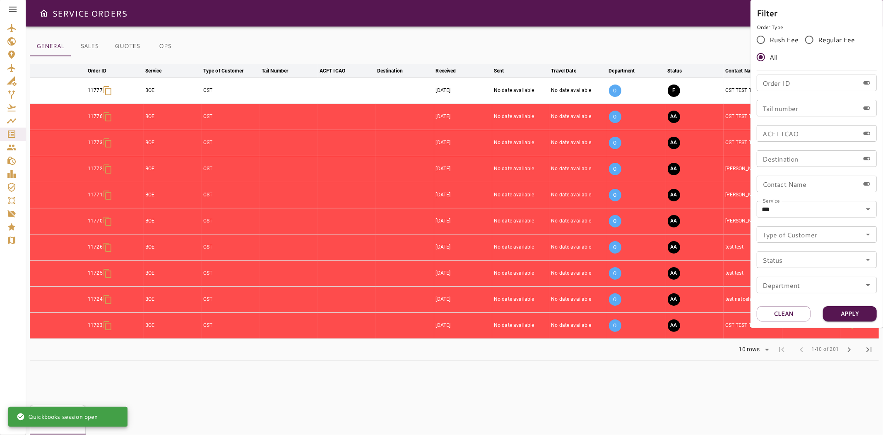
click at [711, 48] on div at bounding box center [441, 217] width 883 height 435
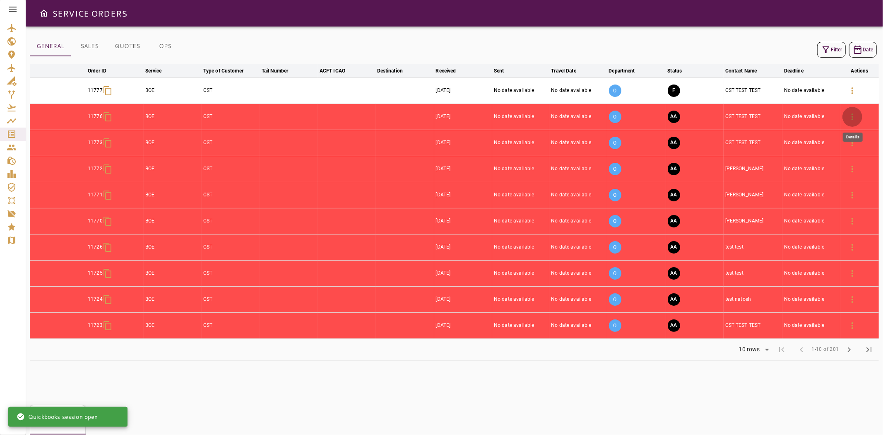
click at [851, 116] on icon "button" at bounding box center [852, 117] width 10 height 10
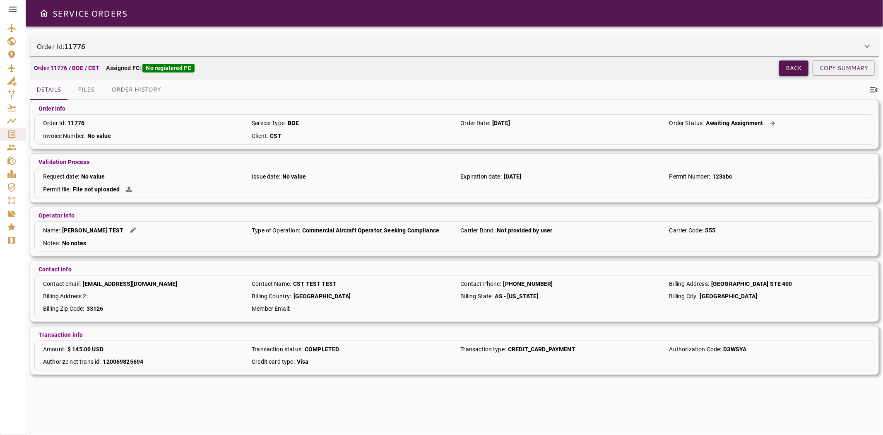
click at [784, 72] on button "Back" at bounding box center [793, 67] width 29 height 15
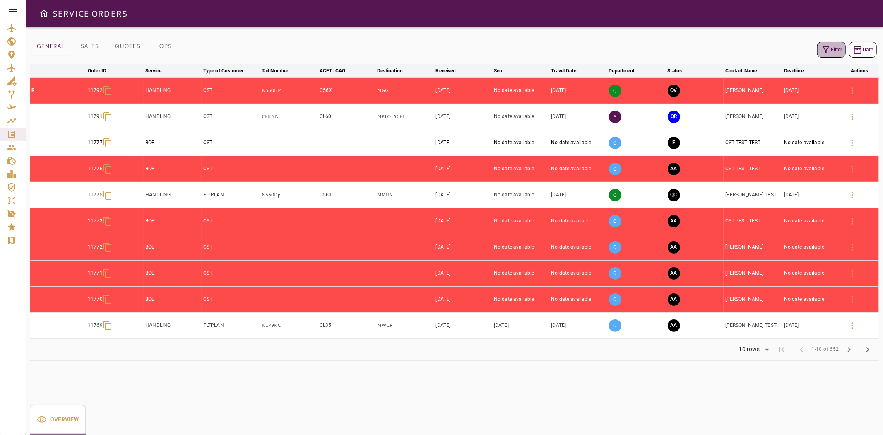
click at [828, 43] on button "Filter" at bounding box center [831, 50] width 29 height 16
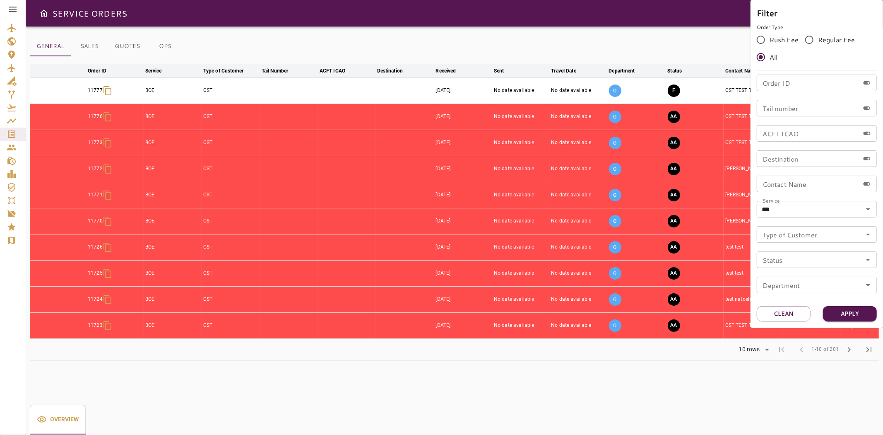
click at [719, 50] on div at bounding box center [441, 217] width 883 height 435
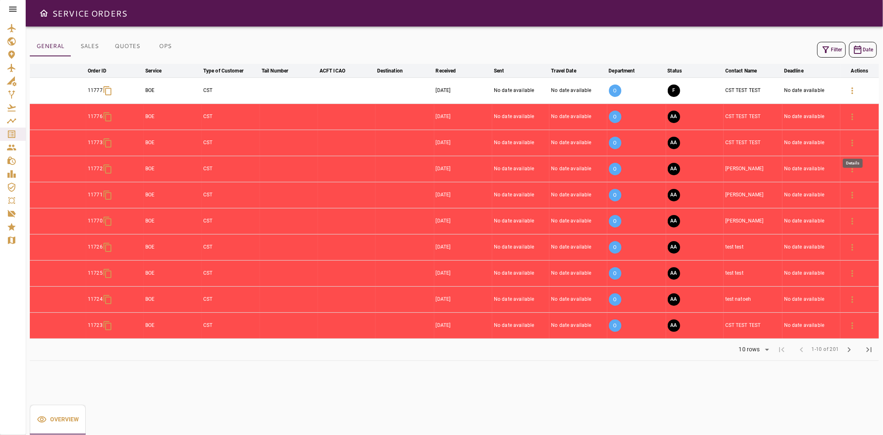
click at [847, 144] on icon "button" at bounding box center [852, 143] width 10 height 10
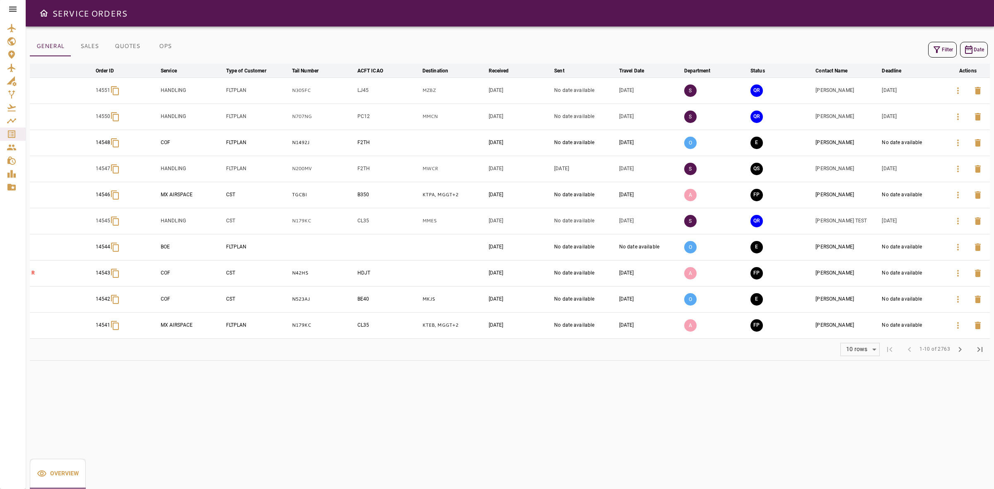
click at [16, 8] on icon at bounding box center [13, 9] width 10 height 10
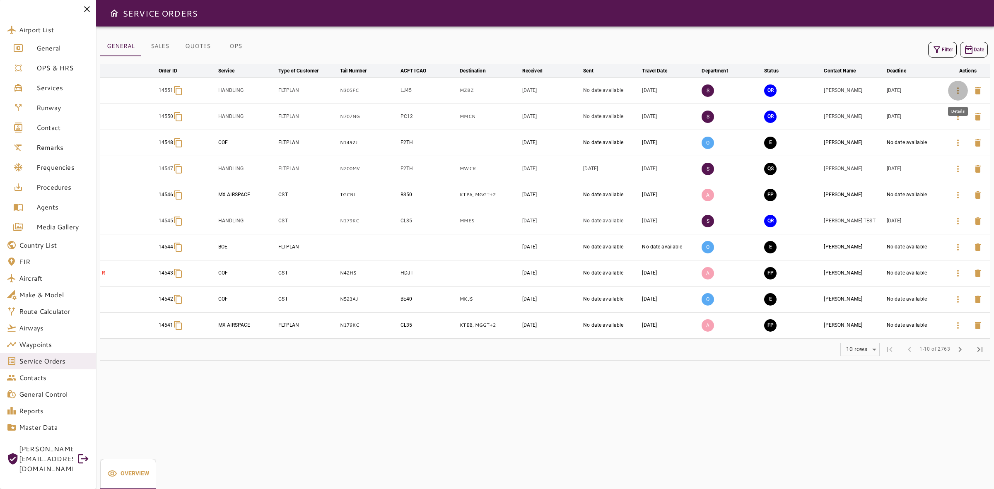
click at [959, 90] on icon "button" at bounding box center [958, 91] width 10 height 10
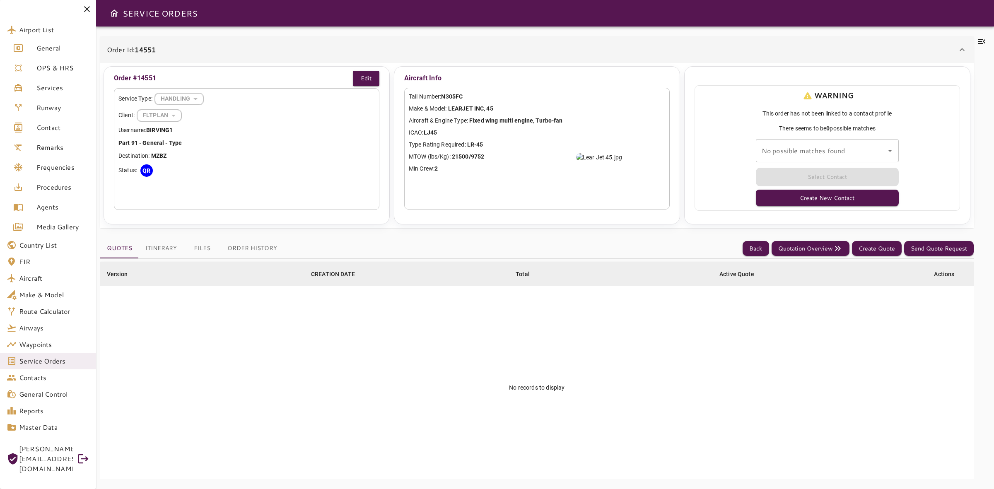
click at [53, 446] on span "[PERSON_NAME][EMAIL_ADDRESS][DOMAIN_NAME]" at bounding box center [46, 459] width 54 height 30
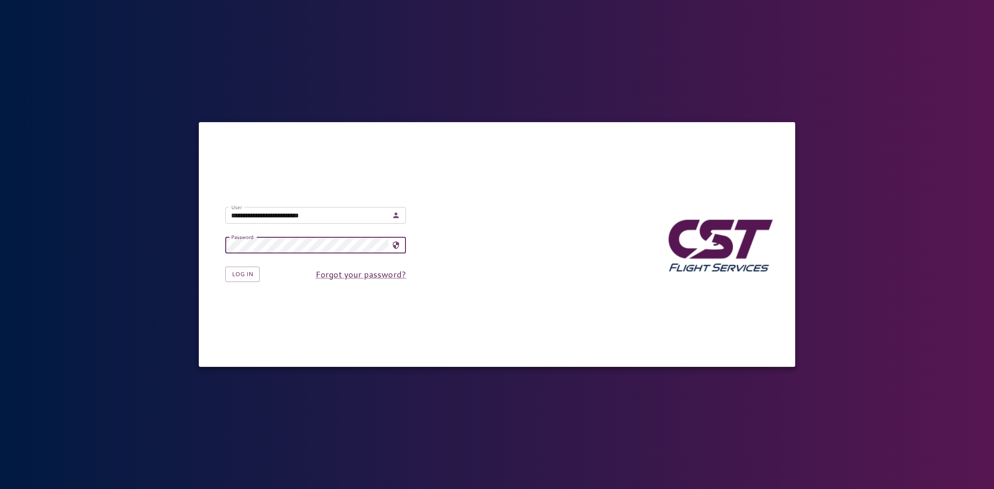
click at [255, 214] on input "**********" at bounding box center [306, 215] width 163 height 17
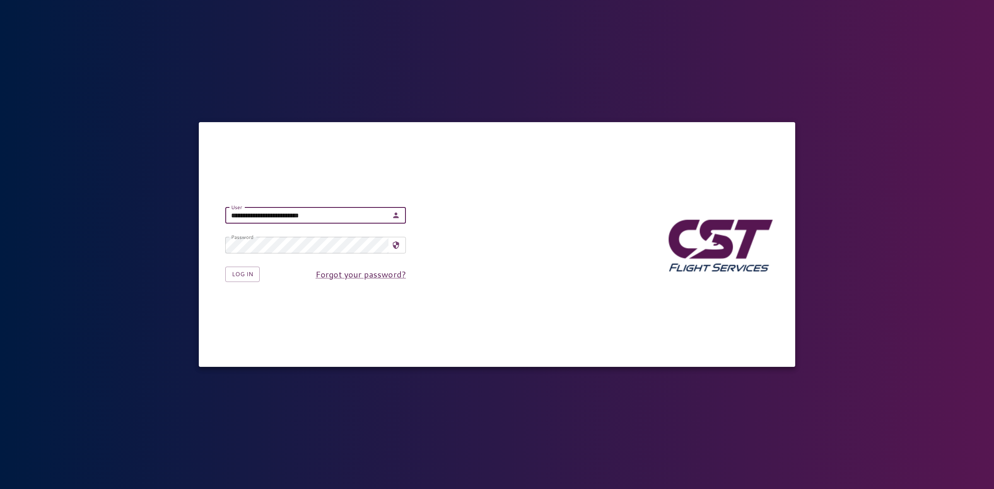
type input "**********"
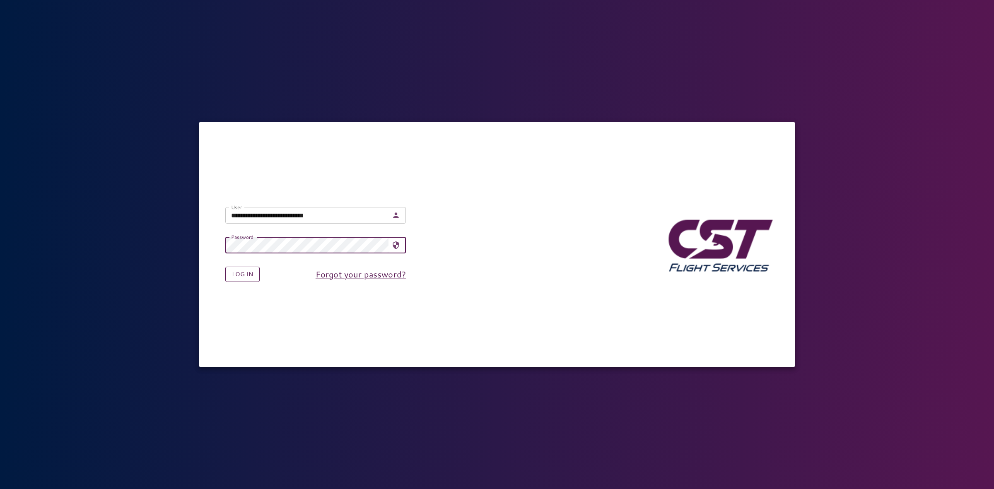
click at [237, 275] on button "Log in" at bounding box center [242, 274] width 34 height 15
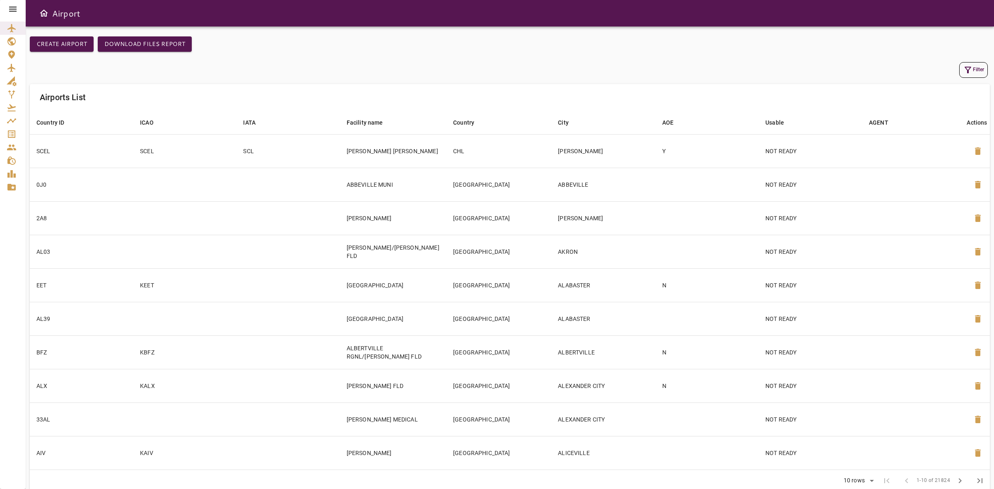
click at [11, 7] on icon at bounding box center [12, 9] width 7 height 5
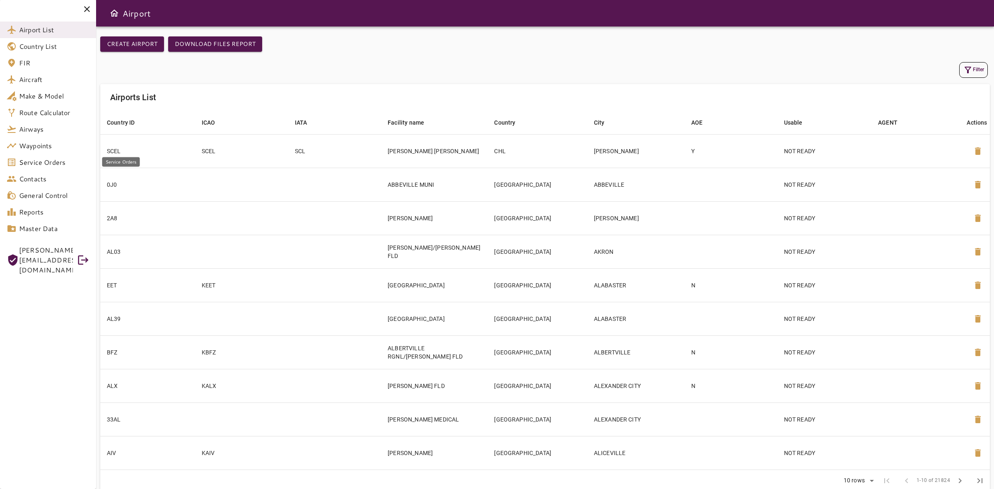
click at [51, 161] on span "Service Orders" at bounding box center [54, 162] width 70 height 10
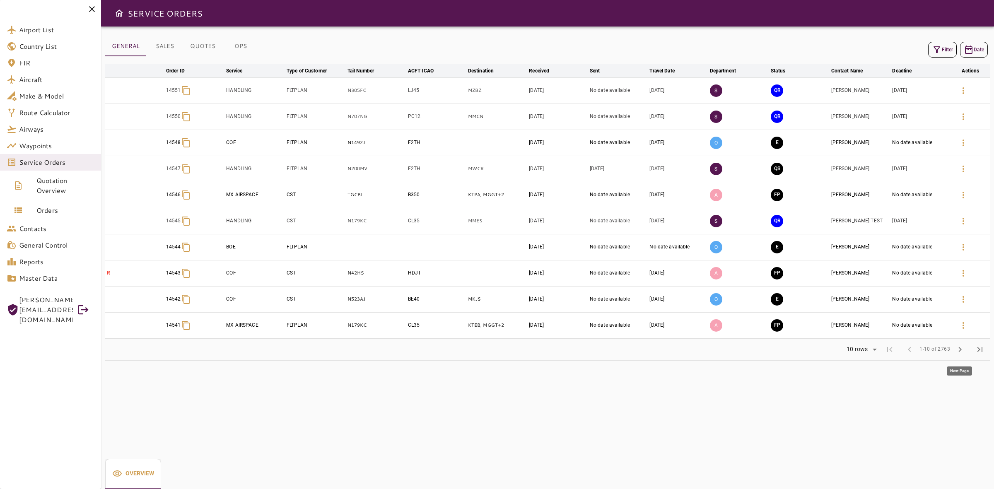
click at [955, 350] on span "chevron_right" at bounding box center [960, 349] width 10 height 10
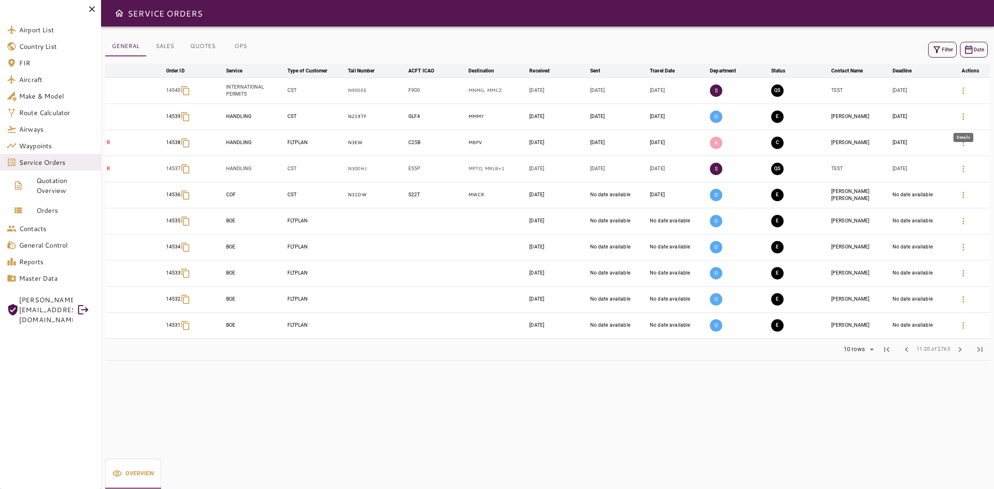
click at [957, 118] on button "button" at bounding box center [963, 117] width 20 height 20
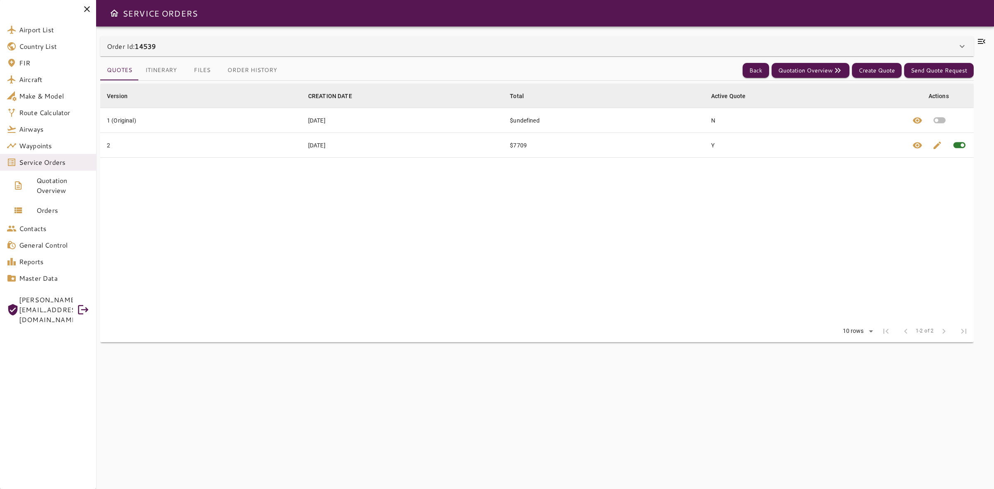
click at [316, 43] on div "Order Id: 14539" at bounding box center [532, 46] width 850 height 10
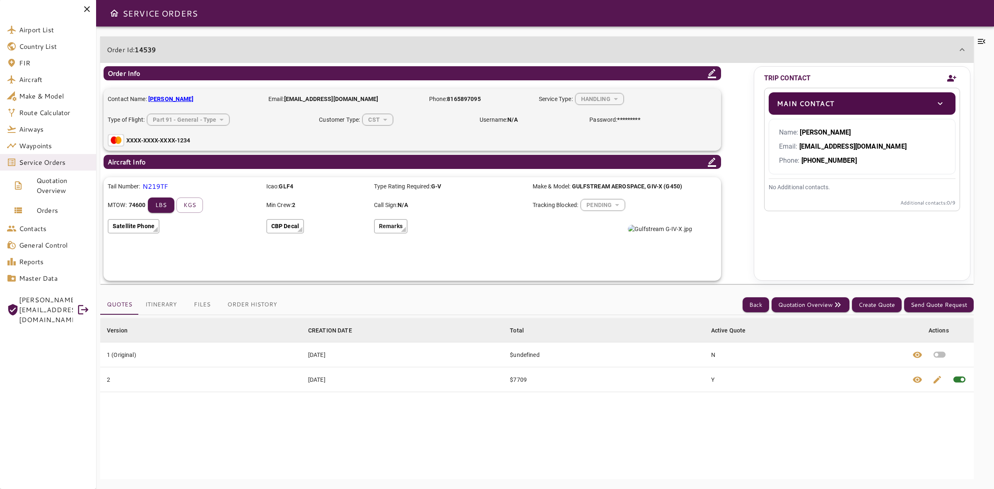
click at [713, 72] on icon at bounding box center [711, 73] width 8 height 9
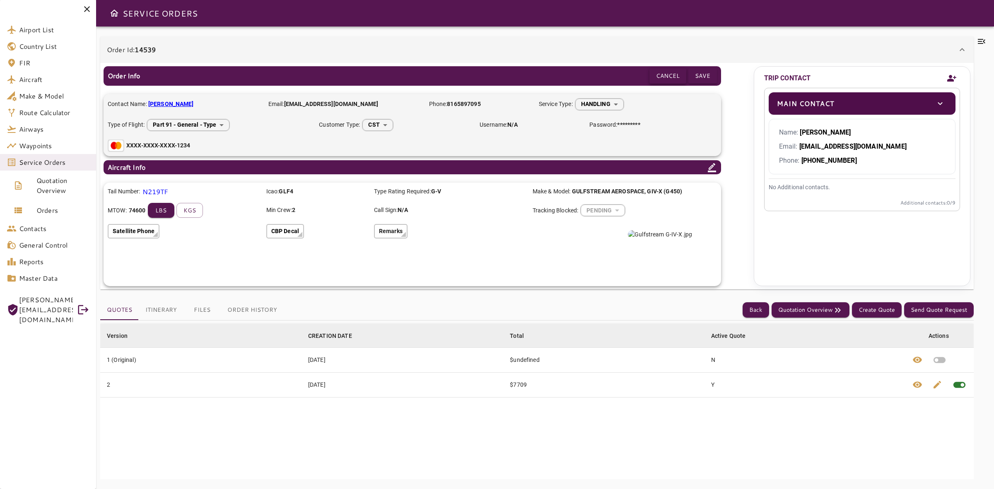
click at [671, 77] on button "Cancel" at bounding box center [667, 75] width 37 height 15
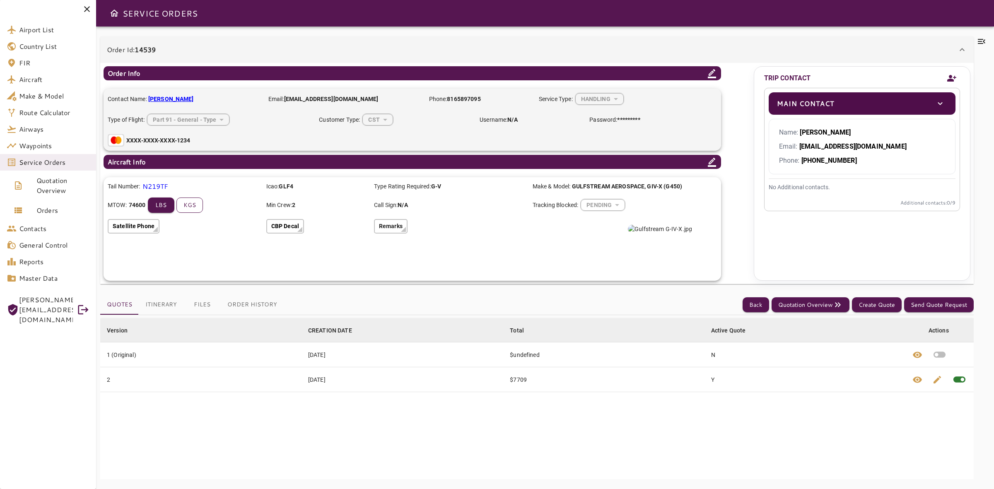
click at [185, 206] on button "kgs" at bounding box center [189, 204] width 26 height 15
click at [146, 206] on b "33838" at bounding box center [137, 205] width 17 height 8
click at [168, 212] on button "lbs" at bounding box center [161, 204] width 26 height 15
click at [941, 106] on icon "toggle" at bounding box center [940, 104] width 10 height 10
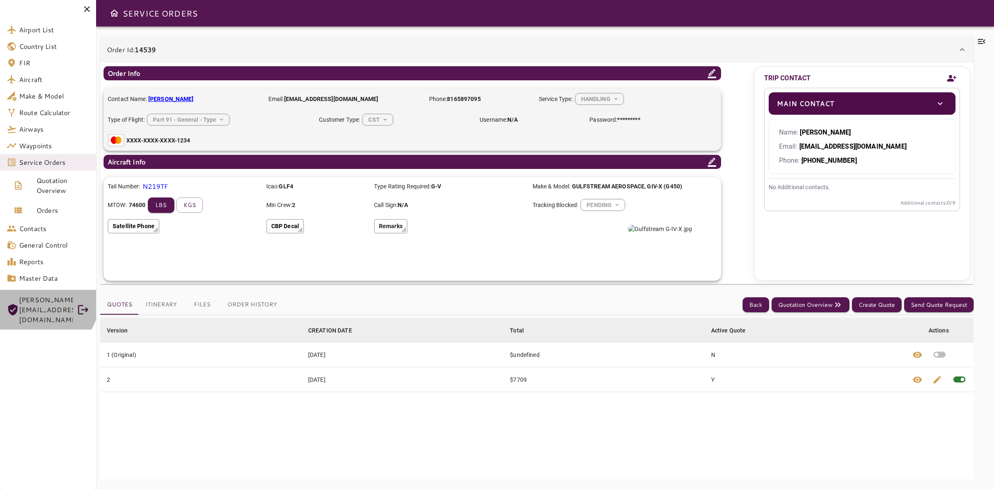
click at [38, 298] on span "[PERSON_NAME][EMAIL_ADDRESS][DOMAIN_NAME]" at bounding box center [46, 310] width 54 height 30
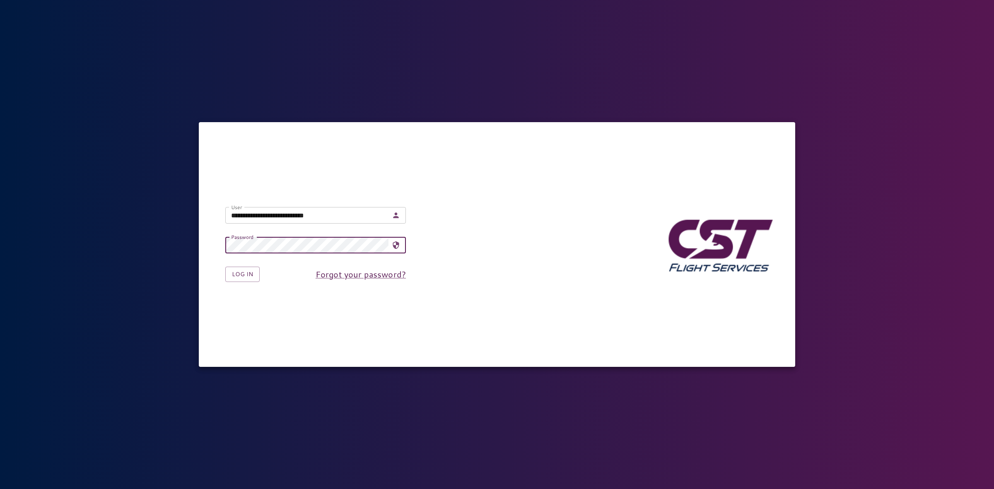
click at [272, 223] on input "**********" at bounding box center [306, 215] width 163 height 17
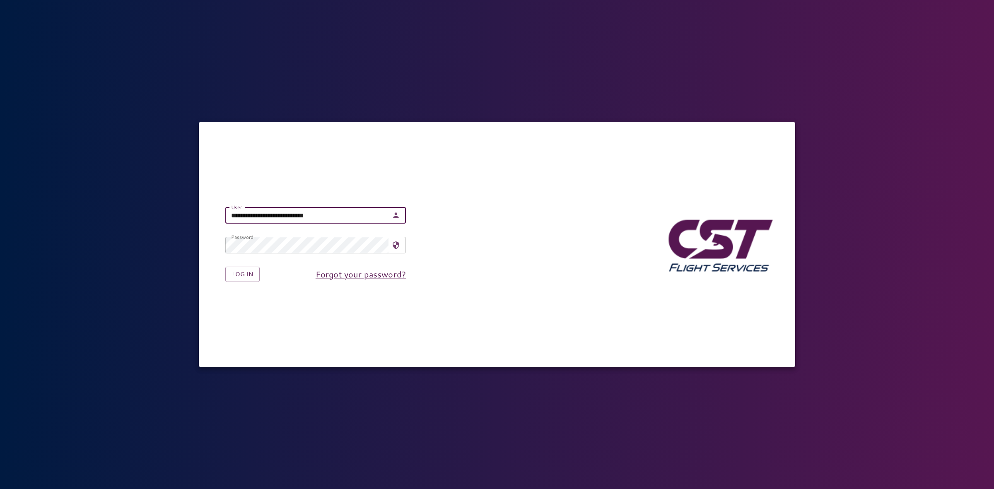
type input "**********"
click at [236, 280] on button "Log in" at bounding box center [242, 274] width 34 height 15
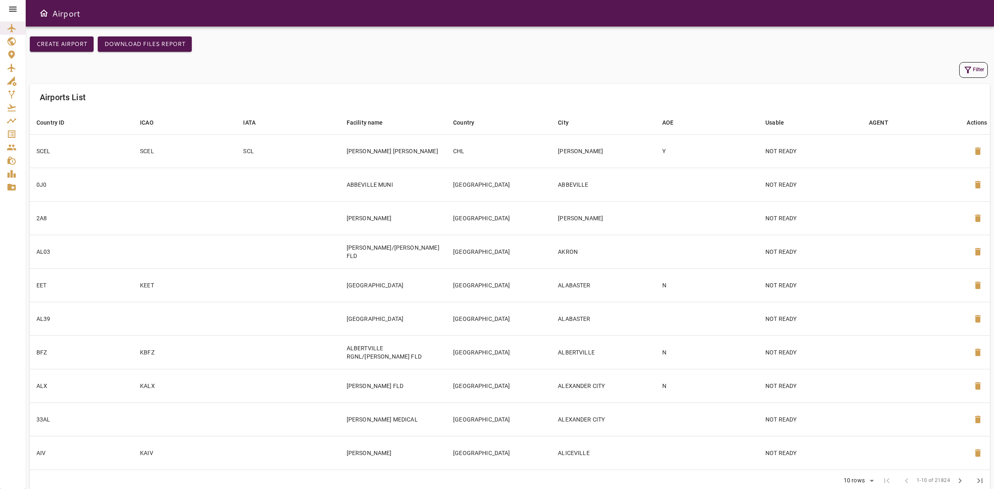
click at [10, 188] on icon "Master Data" at bounding box center [11, 187] width 8 height 7
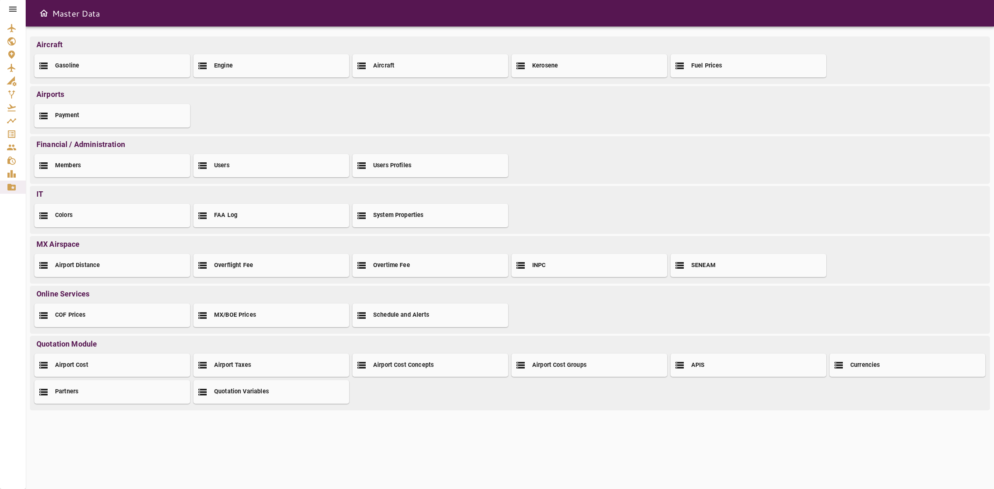
click at [12, 10] on icon at bounding box center [13, 9] width 10 height 10
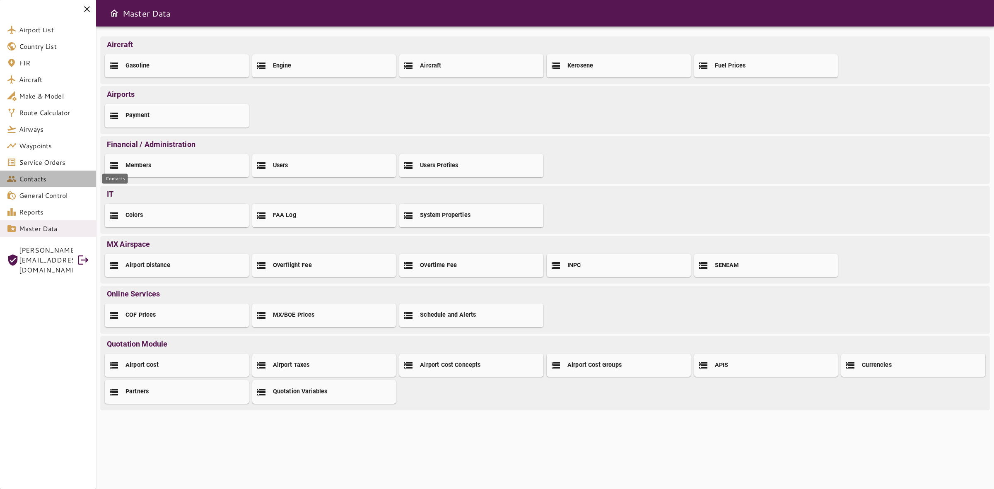
click at [48, 179] on span "Contacts" at bounding box center [54, 179] width 70 height 10
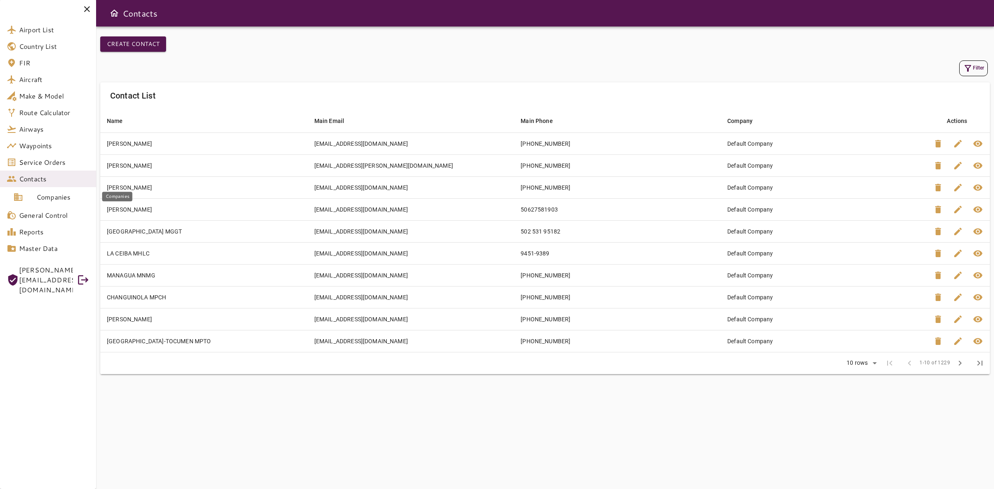
click at [48, 192] on span "Companies" at bounding box center [62, 197] width 53 height 10
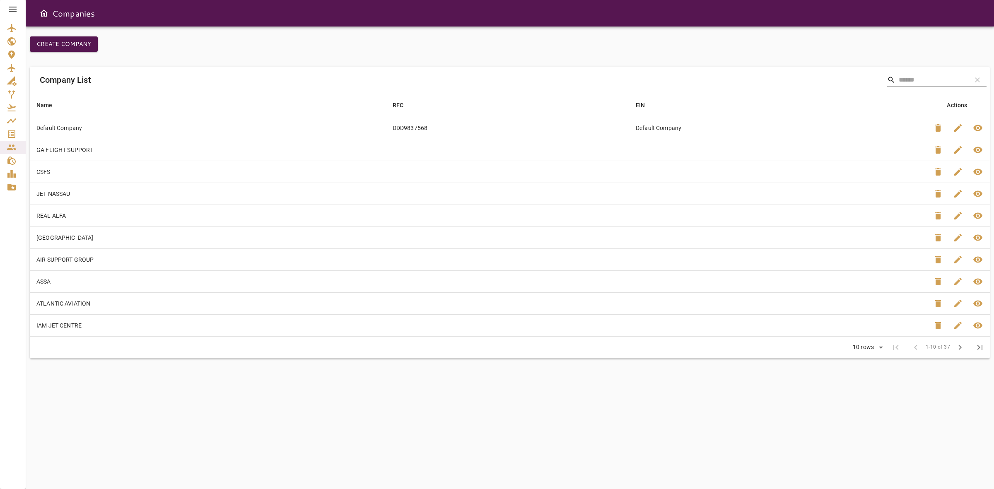
click at [914, 77] on input "Search" at bounding box center [931, 79] width 66 height 13
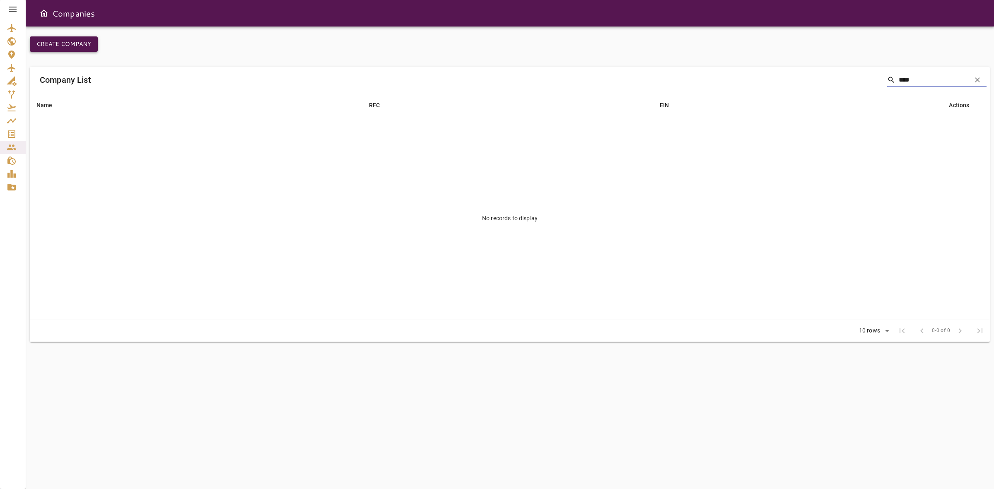
type input "****"
click at [86, 42] on button "Create Company" at bounding box center [64, 43] width 68 height 15
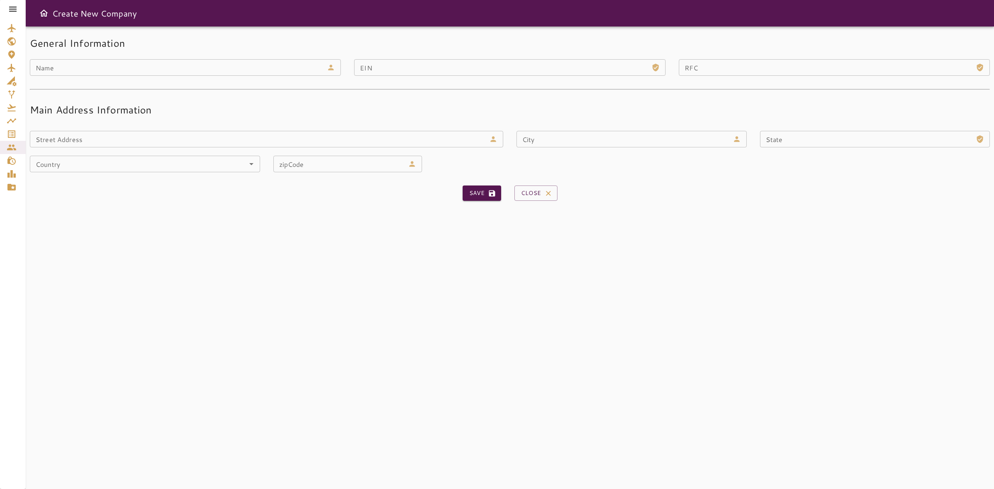
click at [159, 72] on input "Name" at bounding box center [176, 67] width 293 height 17
click at [274, 279] on div "General Information Name ****** Name EIN EIN RFC RFC Main Address Information S…" at bounding box center [510, 257] width 968 height 462
click at [113, 71] on input "******" at bounding box center [176, 67] width 293 height 17
type input "*"
type input "***"
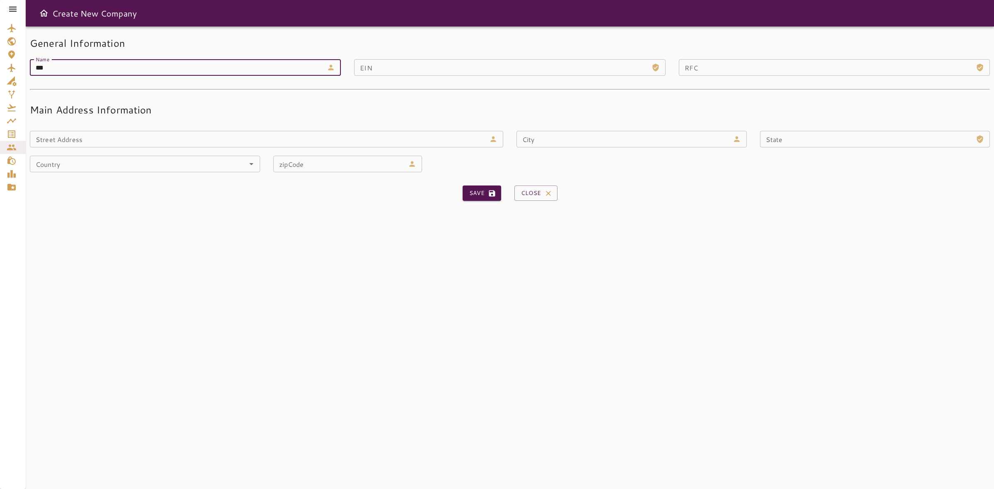
click at [11, 10] on icon at bounding box center [13, 9] width 10 height 10
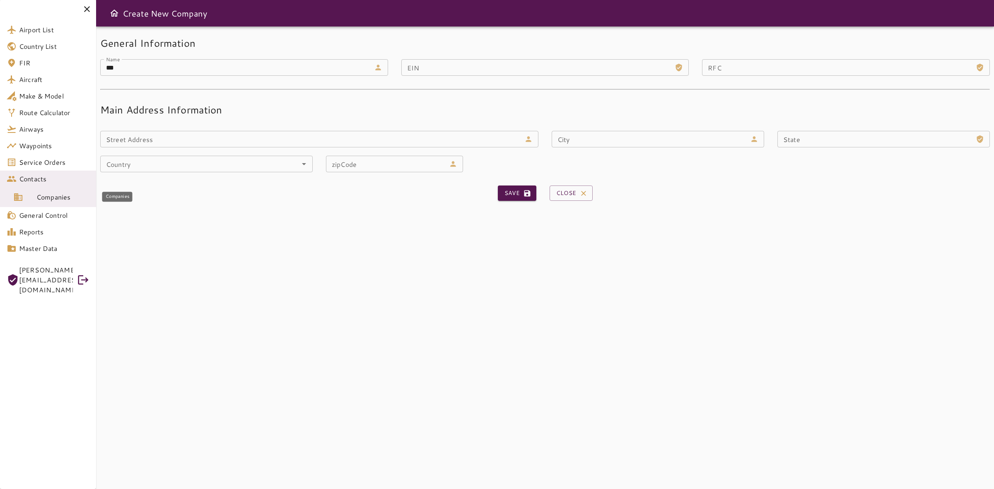
click at [31, 201] on div "Companies" at bounding box center [24, 197] width 23 height 10
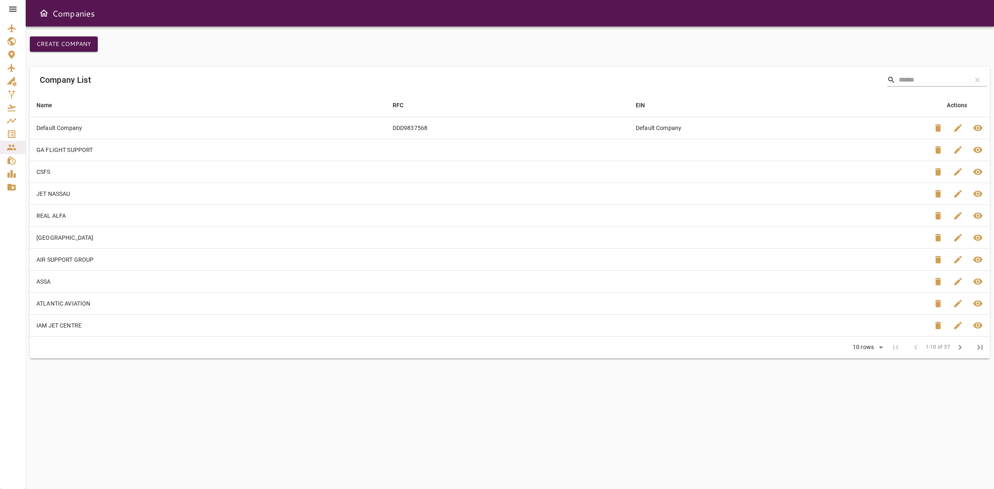
click at [930, 78] on input "Search" at bounding box center [931, 79] width 66 height 13
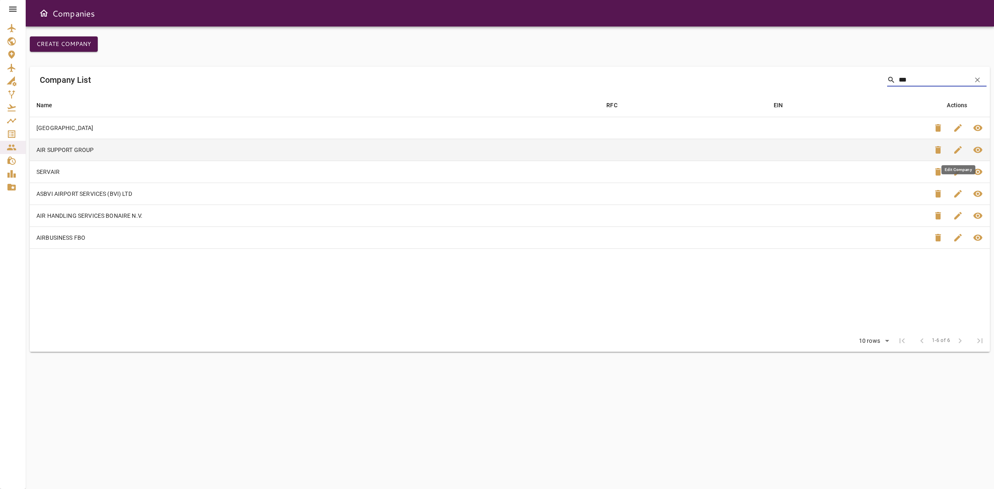
type input "***"
click at [955, 146] on span "edit" at bounding box center [958, 150] width 10 height 10
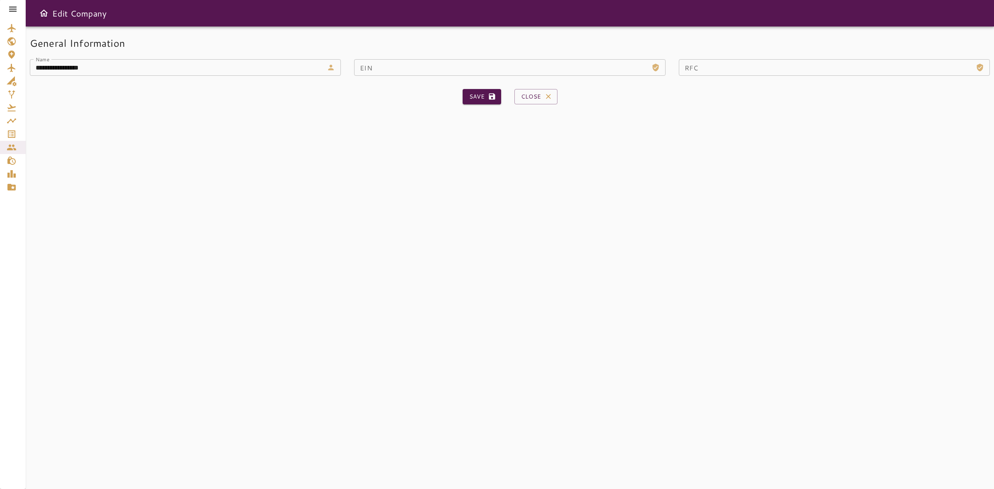
click at [527, 101] on button "Close" at bounding box center [535, 96] width 43 height 15
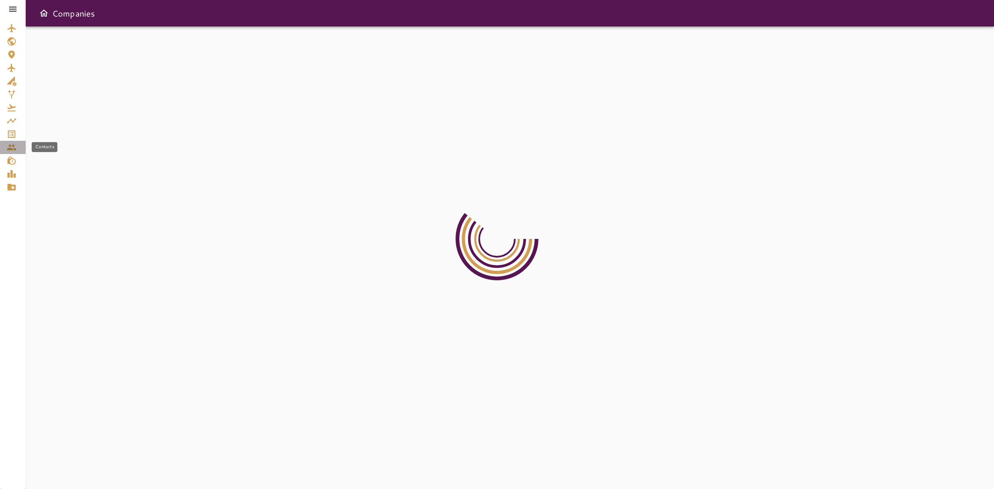
click at [8, 144] on icon "Contacts" at bounding box center [12, 147] width 10 height 10
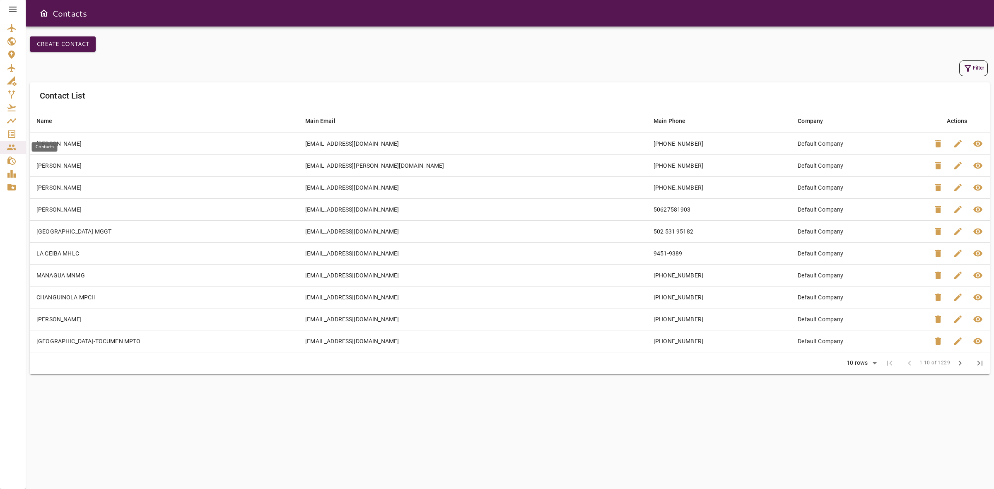
click at [12, 141] on link "Contacts" at bounding box center [13, 147] width 26 height 13
click at [14, 129] on icon "Service Orders" at bounding box center [12, 134] width 10 height 10
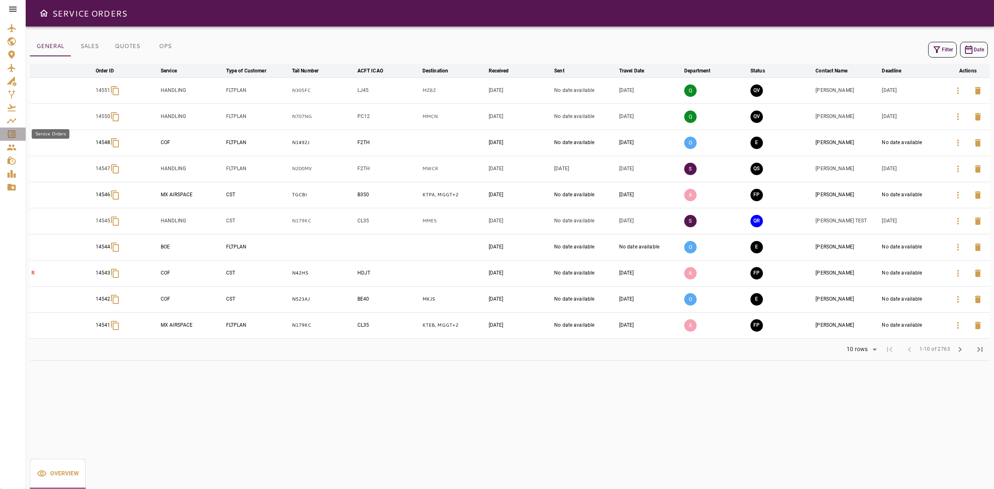
click at [15, 132] on icon "Service Orders" at bounding box center [12, 134] width 10 height 10
click at [11, 149] on icon "Contacts" at bounding box center [11, 147] width 9 height 6
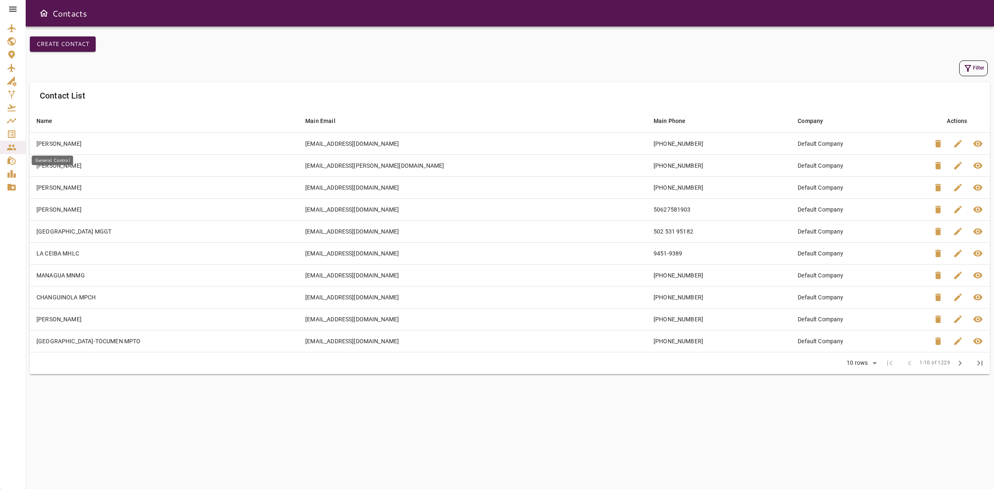
click at [10, 153] on link "Contacts" at bounding box center [13, 147] width 26 height 13
click at [9, 149] on icon "Contacts" at bounding box center [11, 147] width 9 height 6
click at [12, 9] on icon at bounding box center [12, 9] width 7 height 5
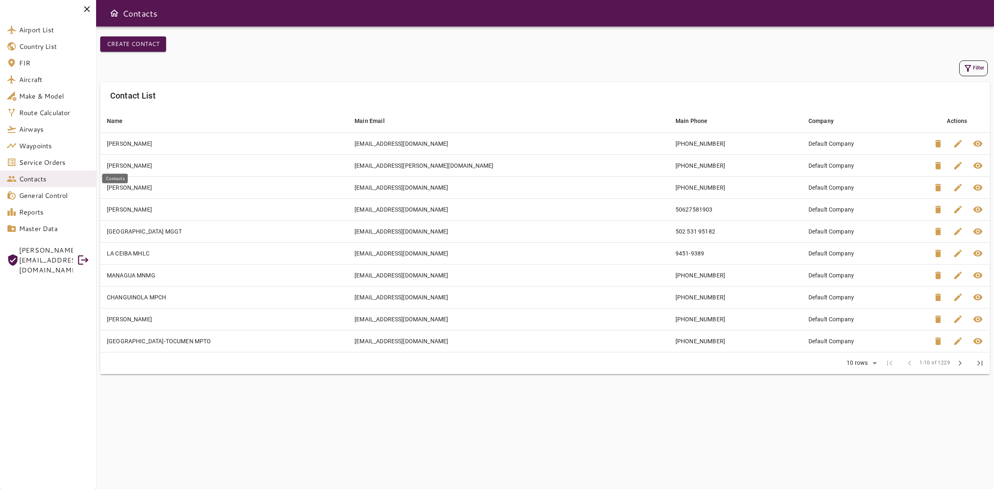
click at [36, 179] on span "Contacts" at bounding box center [54, 179] width 70 height 10
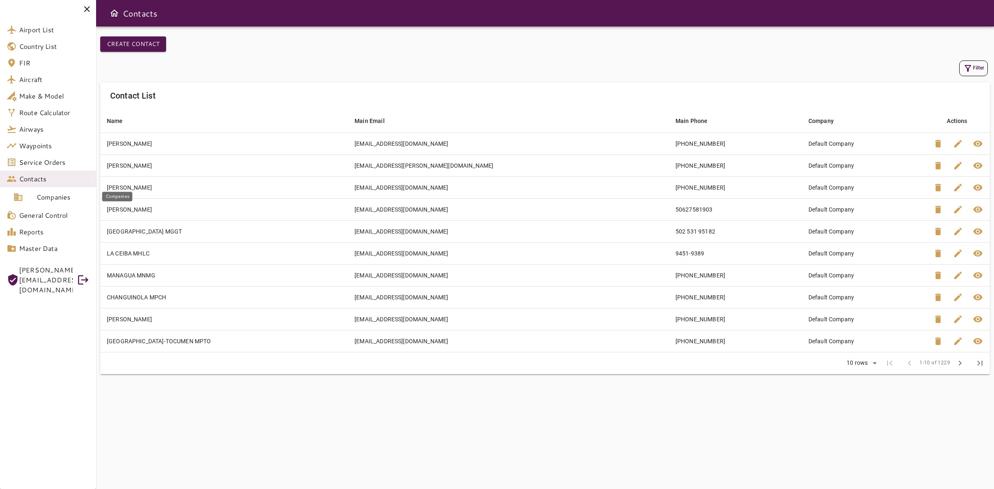
click at [38, 197] on span "Companies" at bounding box center [62, 197] width 53 height 10
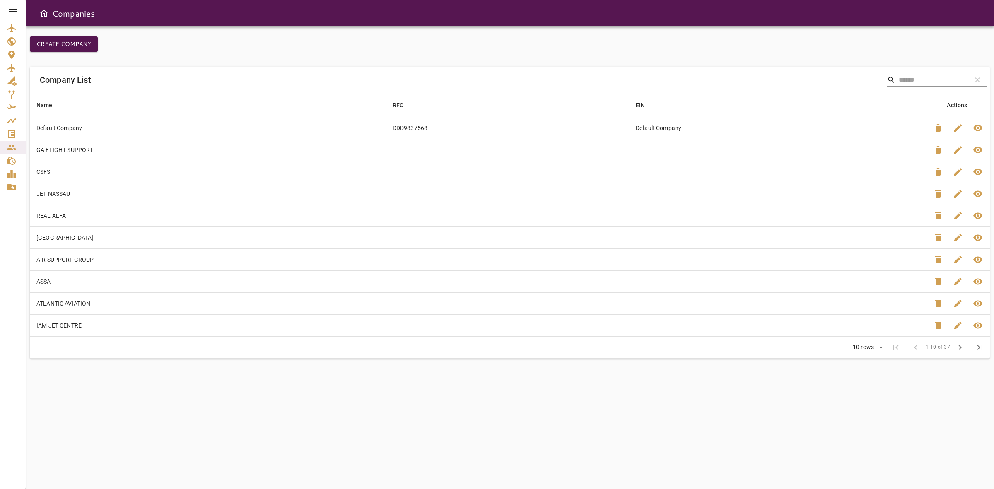
click at [942, 75] on input "Search" at bounding box center [931, 79] width 66 height 13
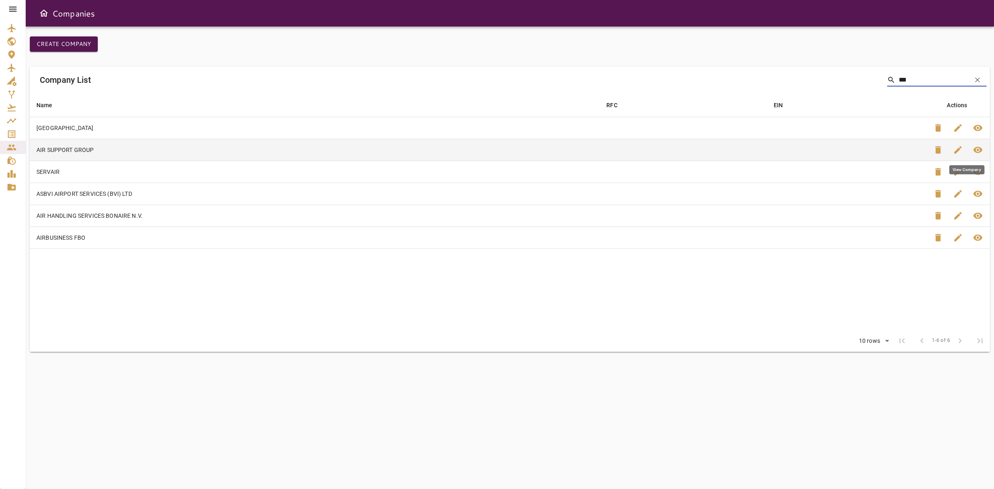
type input "***"
click at [981, 152] on span "visibility" at bounding box center [977, 150] width 10 height 10
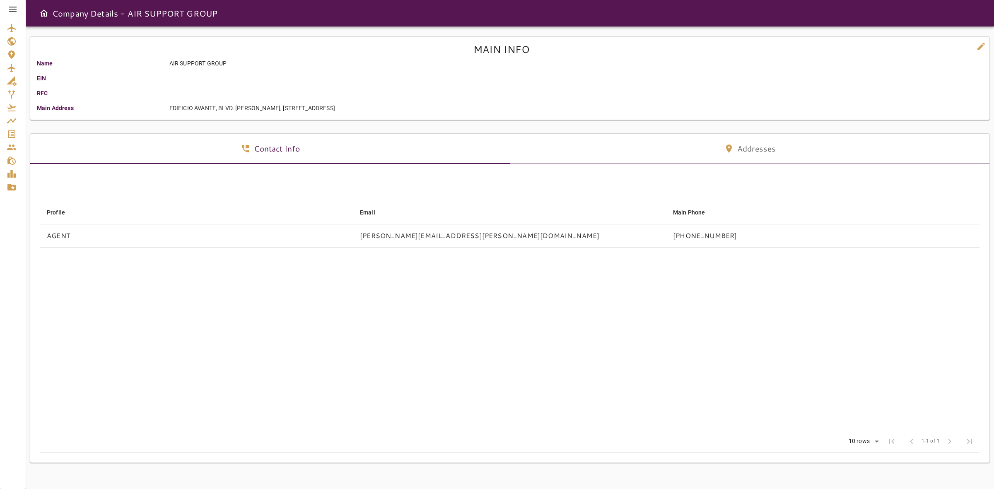
drag, startPoint x: 156, startPoint y: 107, endPoint x: 481, endPoint y: 112, distance: 324.6
click at [481, 112] on div "Main Address EDIFICIO AVANTE, BLVD. LUIS POMA, CALLE LLAMA DEL BOSQUE, 2-11 150…" at bounding box center [506, 108] width 965 height 8
copy div "EDIFICIO AVANTE, BLVD. LUIS POMA, CALLE LLAMA DEL BOSQUE, 2-11 1502 ANTIGUO CUS…"
click at [644, 239] on td "KARLA.MARCENARO@GO-AIRSUPPORT.COM" at bounding box center [509, 235] width 313 height 23
click at [529, 235] on td "KARLA.MARCENARO@GO-AIRSUPPORT.COM" at bounding box center [509, 235] width 313 height 23
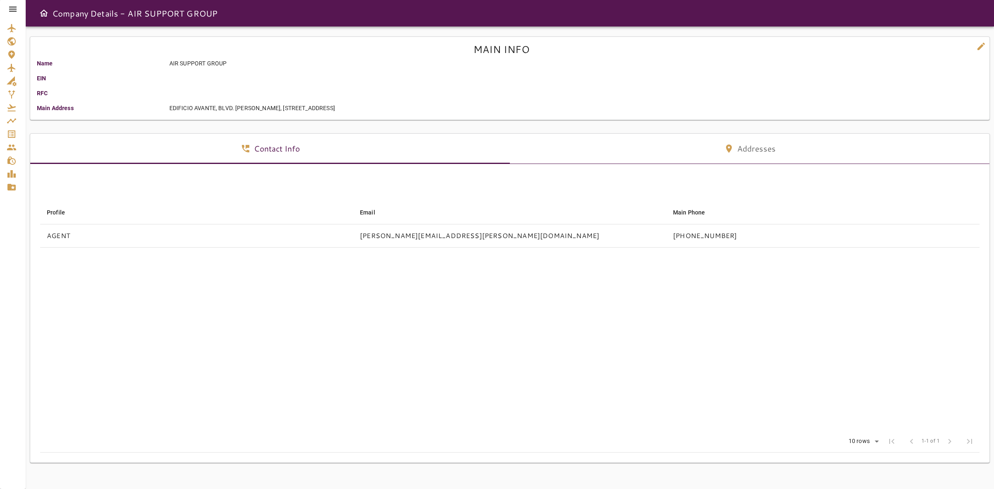
click at [491, 236] on td "KARLA.MARCENARO@GO-AIRSUPPORT.COM" at bounding box center [509, 235] width 313 height 23
click at [395, 235] on td "KARLA.MARCENARO@GO-AIRSUPPORT.COM" at bounding box center [509, 235] width 313 height 23
copy td "KARLA.MARCENARO@GO-AIRSUPPORT.COM"
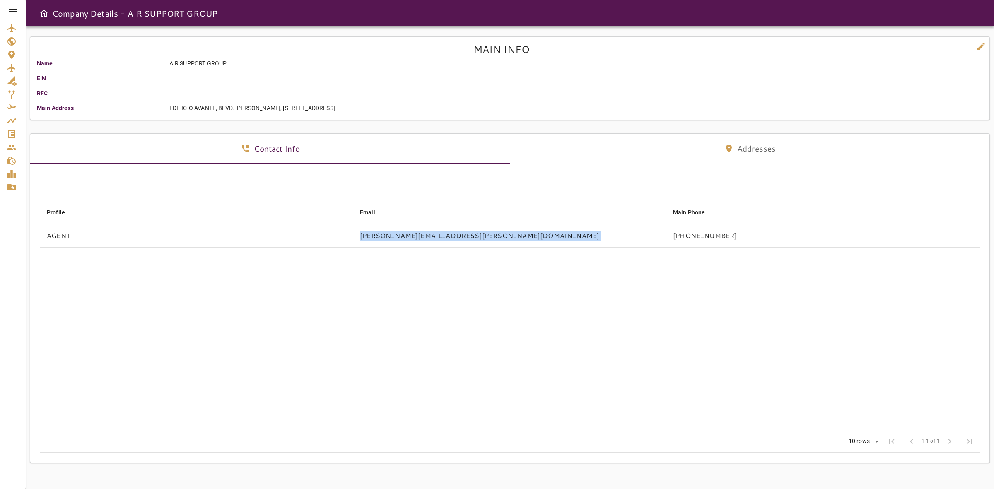
click at [10, 8] on icon at bounding box center [13, 9] width 10 height 10
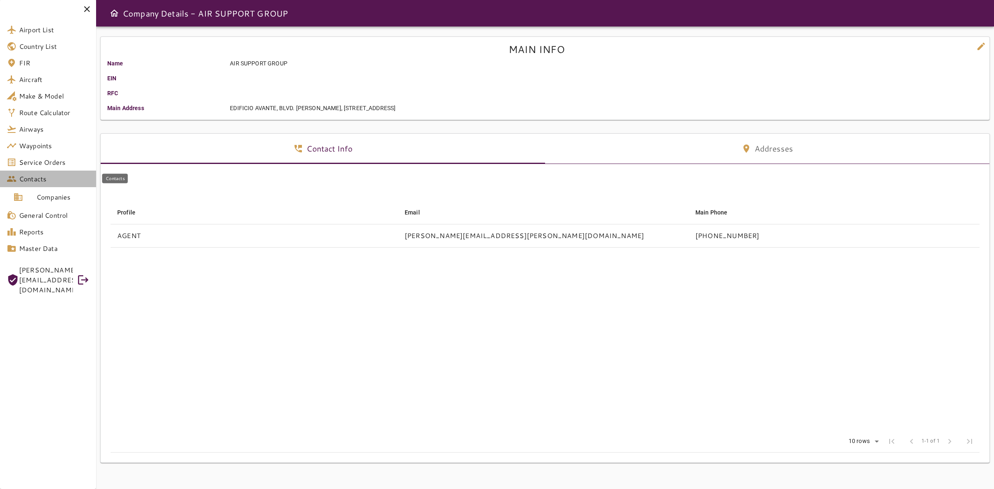
click at [29, 176] on span "Contacts" at bounding box center [54, 179] width 70 height 10
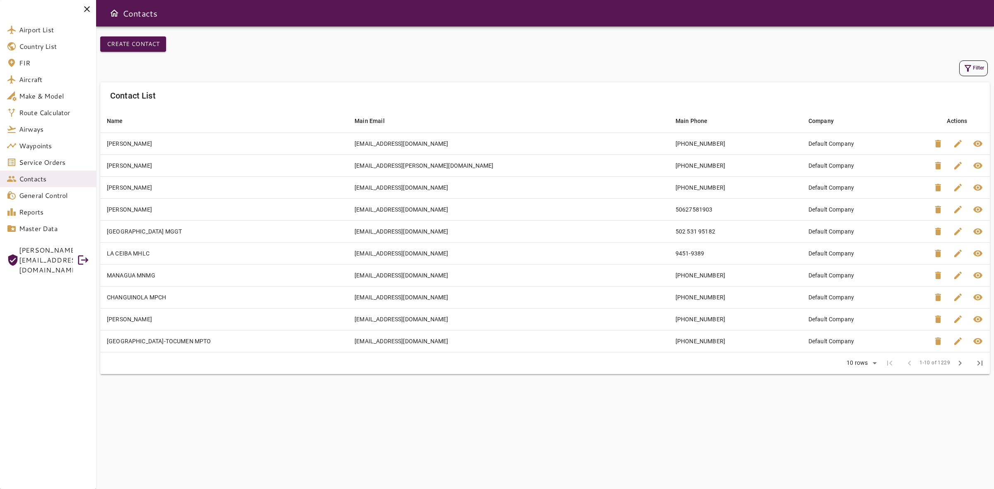
click at [955, 71] on div "Filter" at bounding box center [544, 68] width 885 height 16
click at [967, 67] on icon "button" at bounding box center [967, 68] width 7 height 7
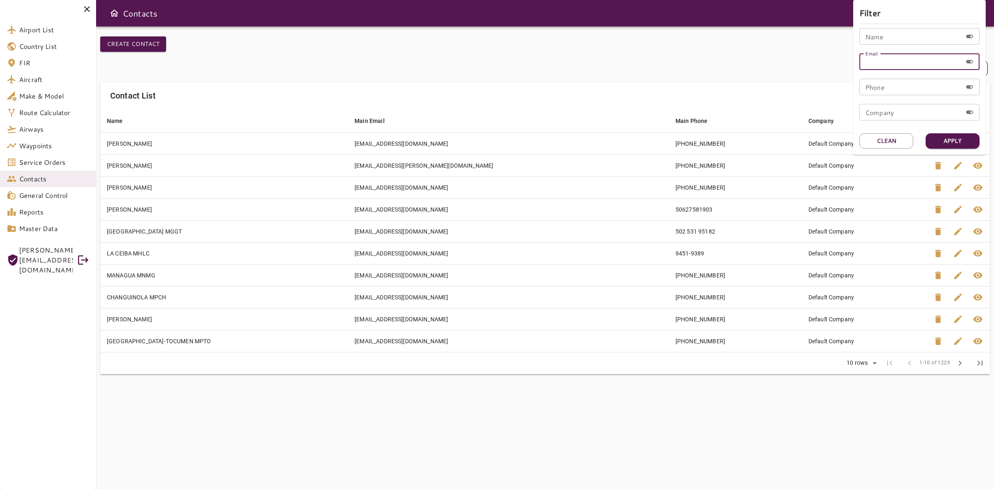
click at [876, 63] on input "Email" at bounding box center [910, 61] width 103 height 17
paste input "**********"
click at [948, 139] on button "Apply" at bounding box center [952, 140] width 54 height 15
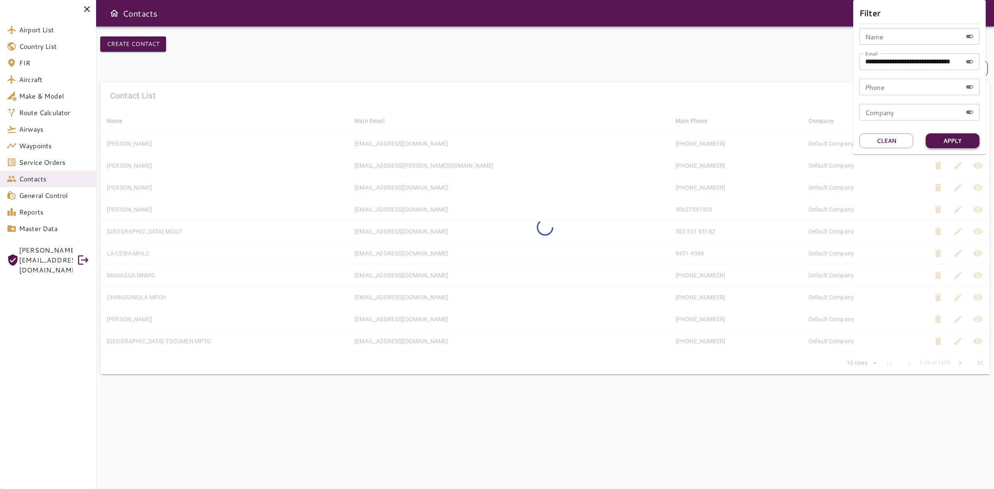
scroll to position [0, 0]
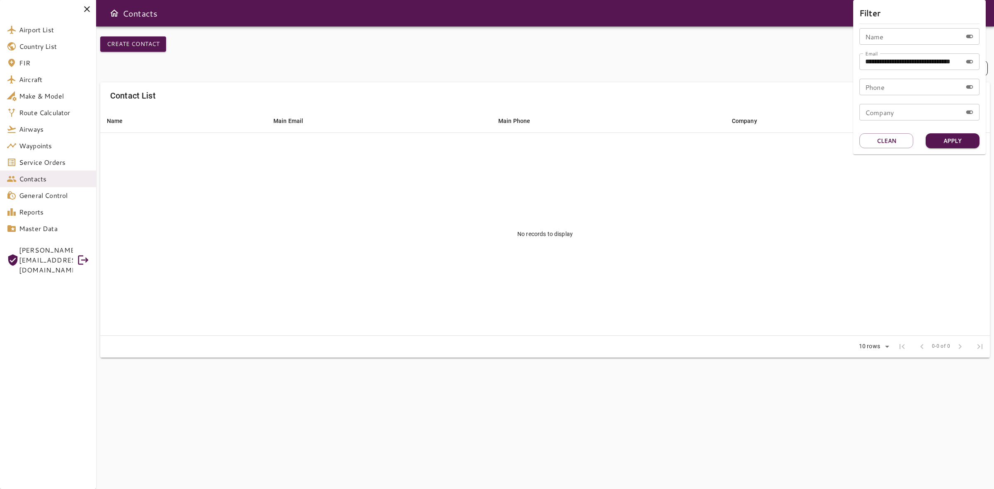
click at [920, 59] on input "**********" at bounding box center [910, 61] width 103 height 17
type input "**********"
click at [960, 139] on button "Apply" at bounding box center [952, 140] width 54 height 15
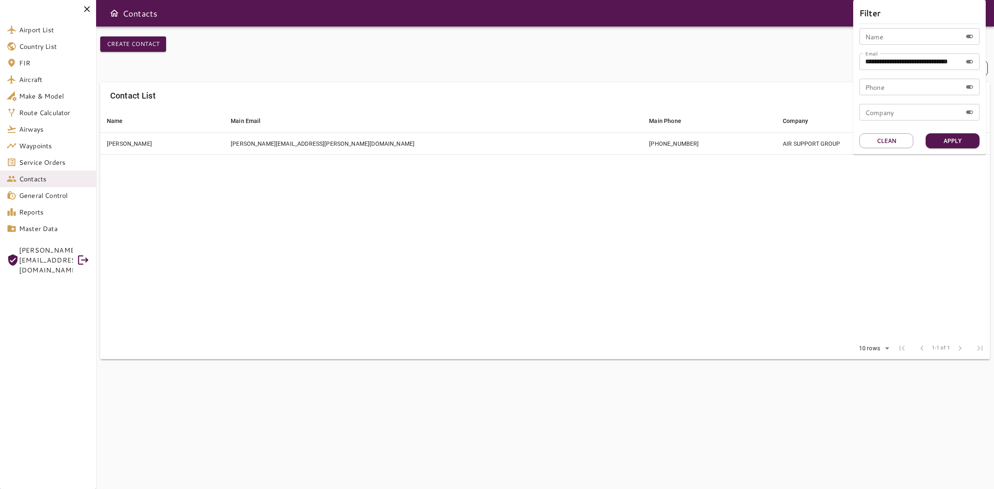
click at [452, 220] on div at bounding box center [497, 244] width 994 height 489
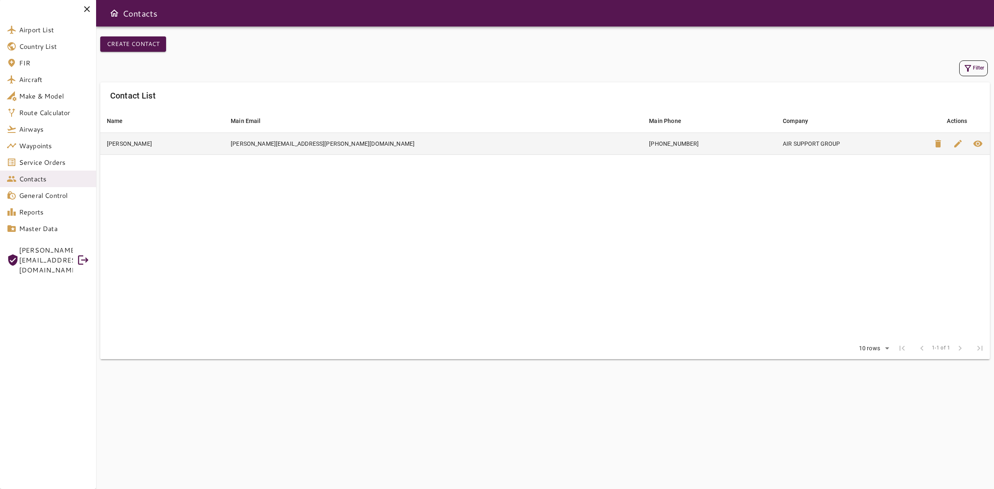
click at [423, 142] on td "KARLA.MARCENARO@GO-AIRSUPPORT.COM" at bounding box center [433, 143] width 418 height 22
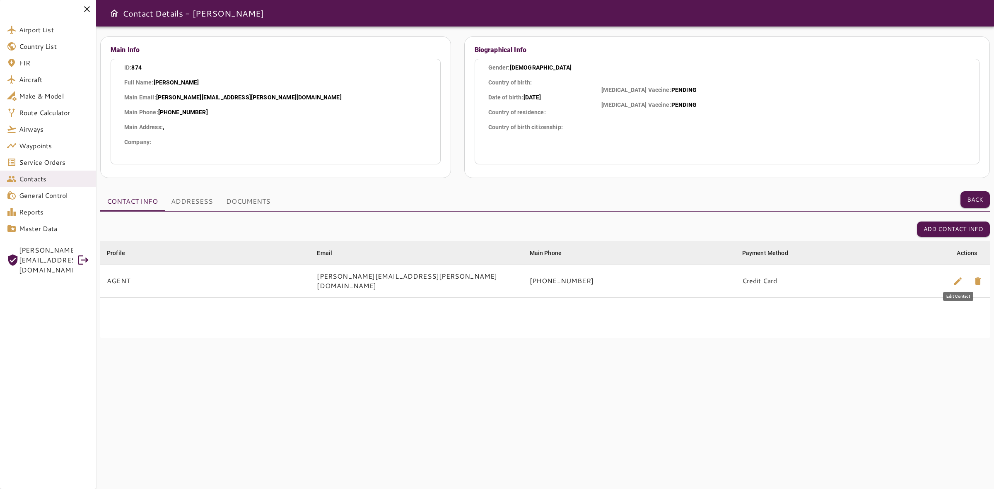
click at [955, 276] on span "edit" at bounding box center [958, 281] width 10 height 10
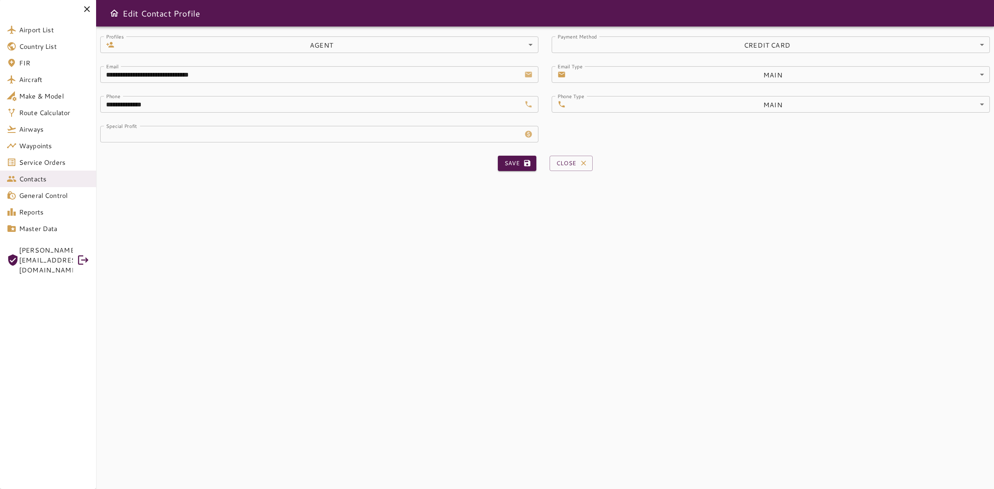
click at [189, 75] on input "**********" at bounding box center [310, 74] width 421 height 17
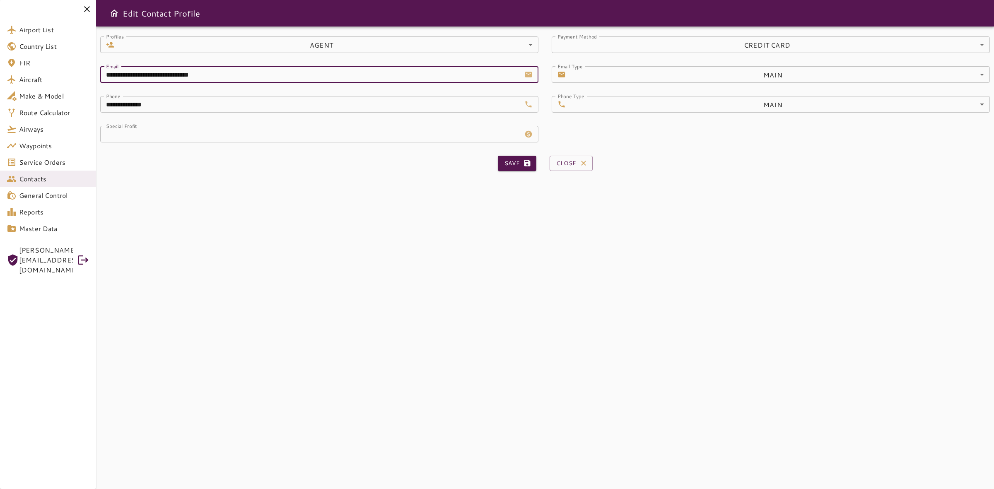
paste input "text"
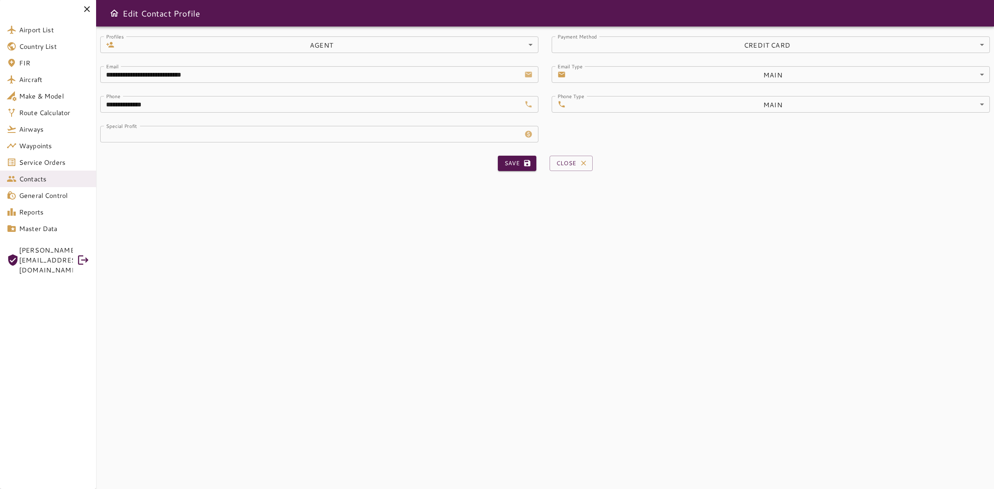
type input "**********"
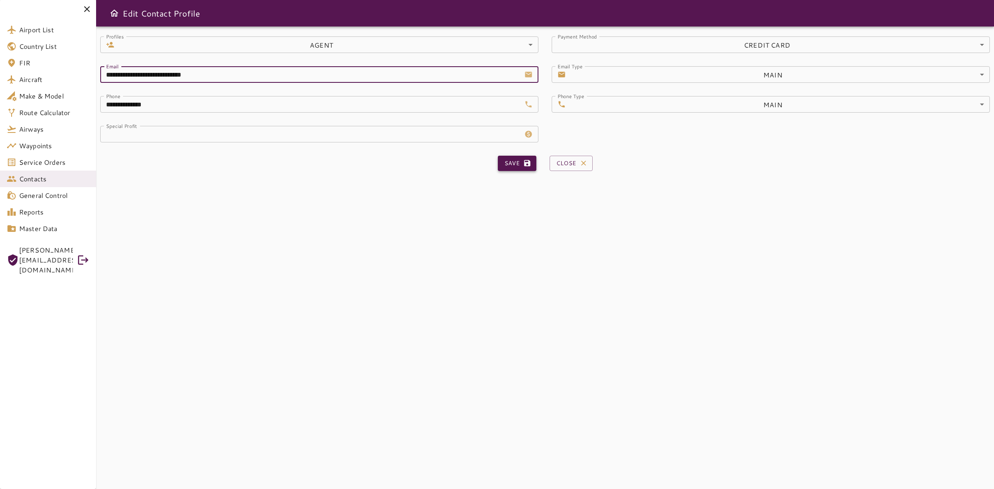
click at [515, 166] on button "Save" at bounding box center [517, 163] width 38 height 15
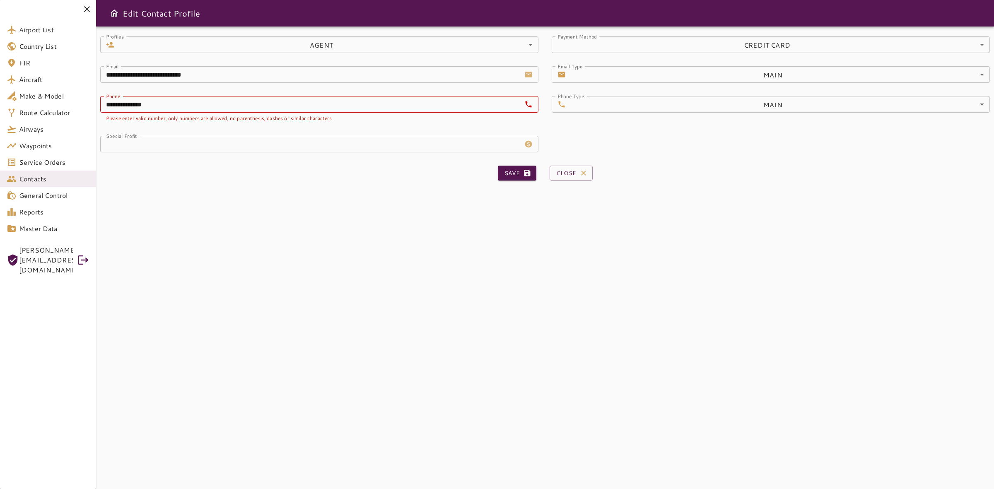
click at [110, 106] on input "**********" at bounding box center [310, 104] width 421 height 17
click at [109, 102] on input "**********" at bounding box center [310, 104] width 421 height 17
click at [516, 174] on button "Save" at bounding box center [517, 173] width 38 height 15
click at [122, 103] on input "**********" at bounding box center [310, 104] width 421 height 17
click at [121, 106] on input "**********" at bounding box center [310, 104] width 421 height 17
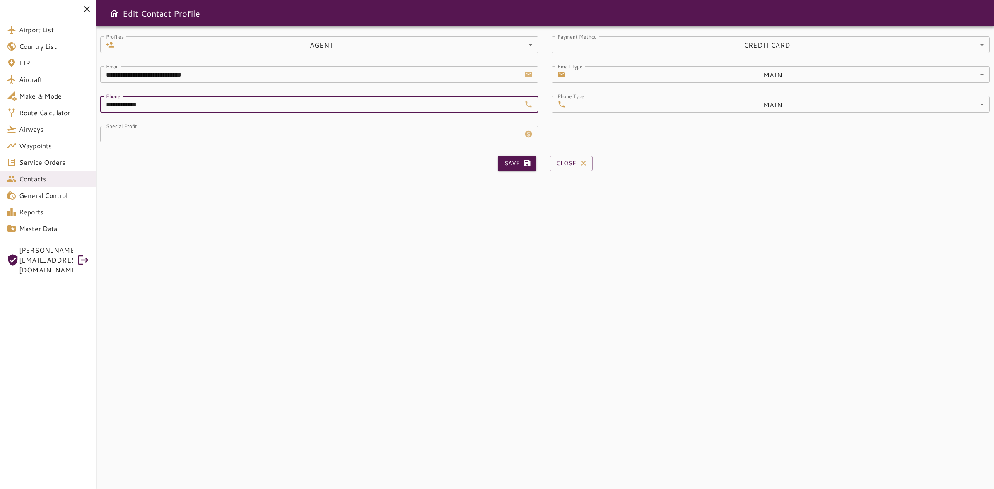
drag, startPoint x: 136, startPoint y: 106, endPoint x: 144, endPoint y: 112, distance: 10.0
click at [136, 106] on input "**********" at bounding box center [310, 104] width 421 height 17
type input "**********"
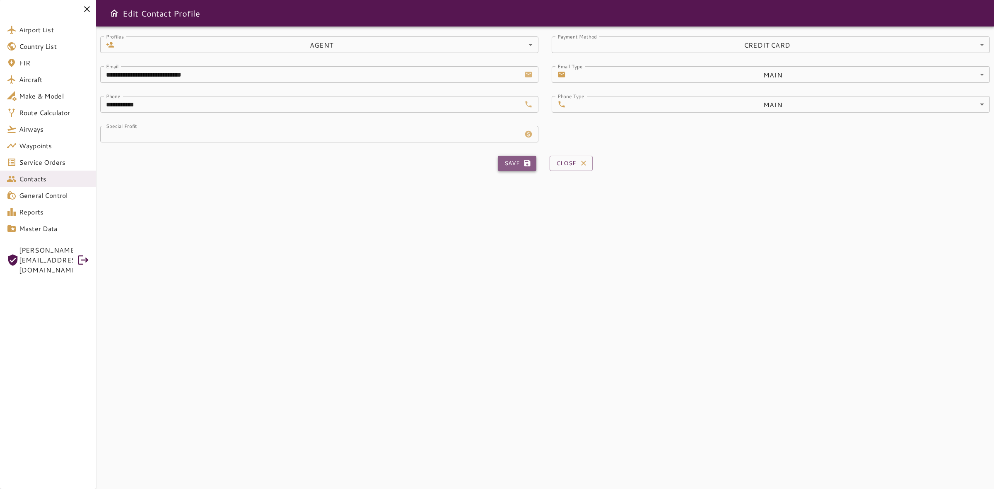
click at [515, 156] on button "Save" at bounding box center [517, 163] width 38 height 15
type input "**********"
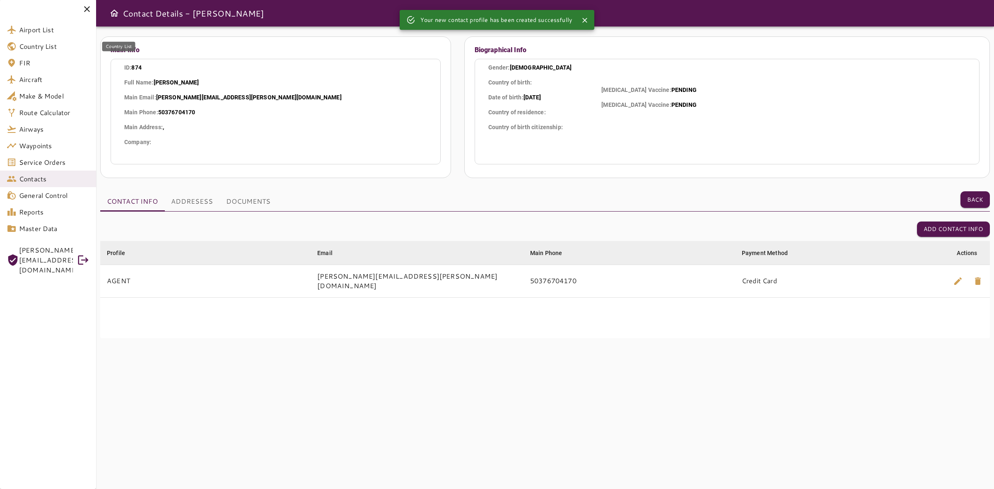
click at [26, 35] on link "Airport List" at bounding box center [48, 30] width 96 height 17
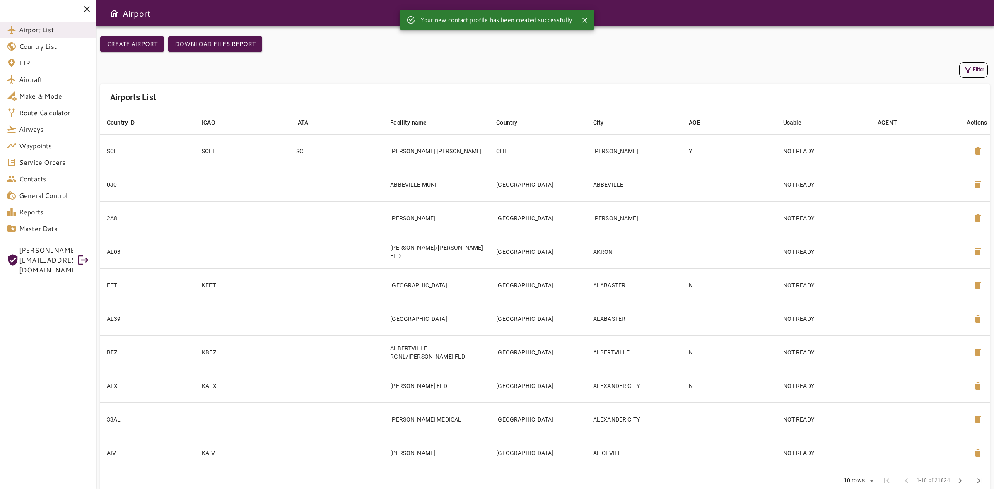
click at [953, 76] on div "Filter" at bounding box center [544, 70] width 885 height 16
click at [961, 76] on button "Filter" at bounding box center [973, 70] width 29 height 16
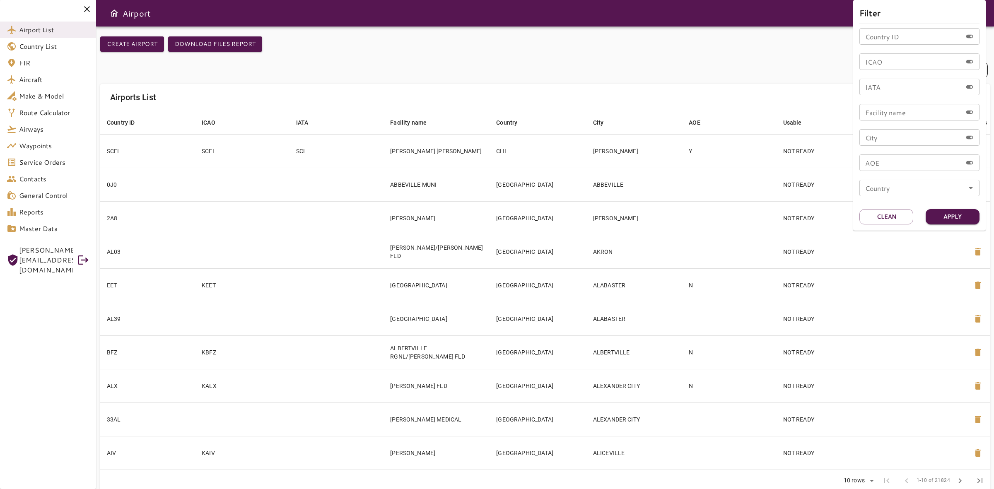
click at [891, 65] on input "ICAO" at bounding box center [910, 61] width 103 height 17
type input "****"
click at [946, 217] on button "Apply" at bounding box center [952, 216] width 54 height 15
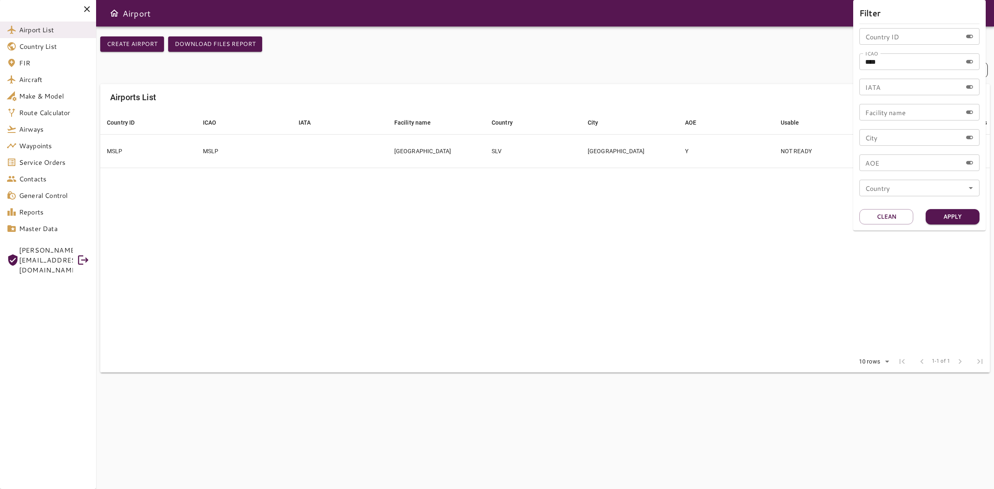
click at [326, 203] on div at bounding box center [497, 244] width 994 height 489
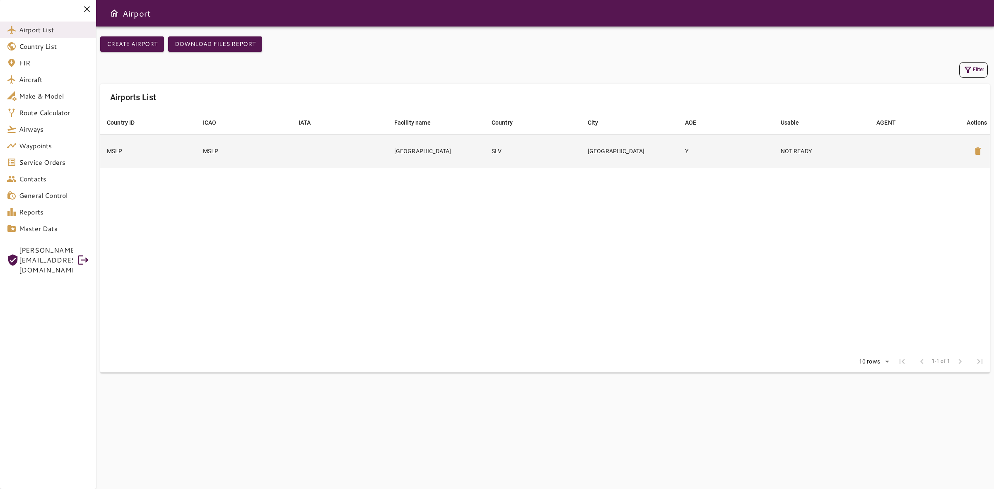
click at [361, 159] on td at bounding box center [340, 151] width 96 height 34
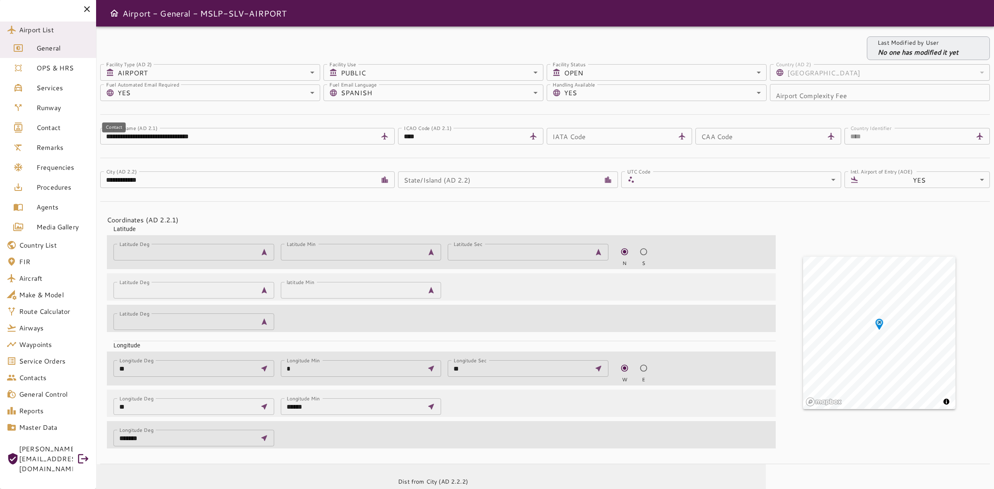
click at [63, 123] on span "Contact" at bounding box center [62, 128] width 53 height 10
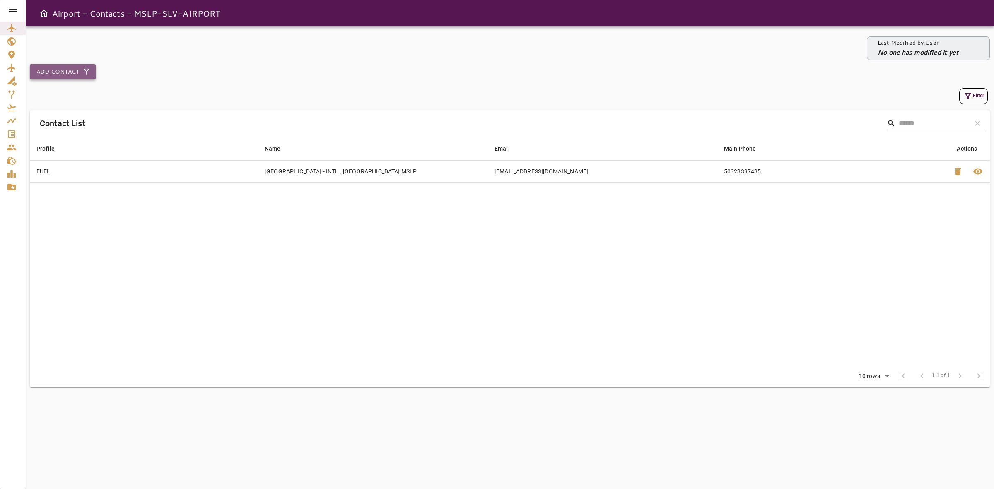
click at [74, 76] on button "Add Contact" at bounding box center [63, 71] width 66 height 15
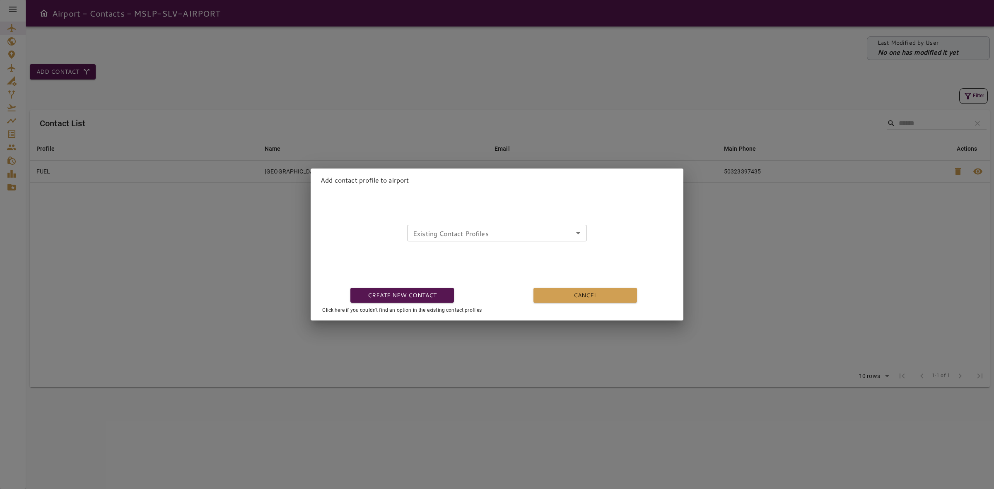
click at [488, 227] on input "Existing Contact Profiles" at bounding box center [496, 233] width 175 height 12
click at [481, 245] on li "878-AGENT-KARLA RIVERA" at bounding box center [493, 252] width 176 height 15
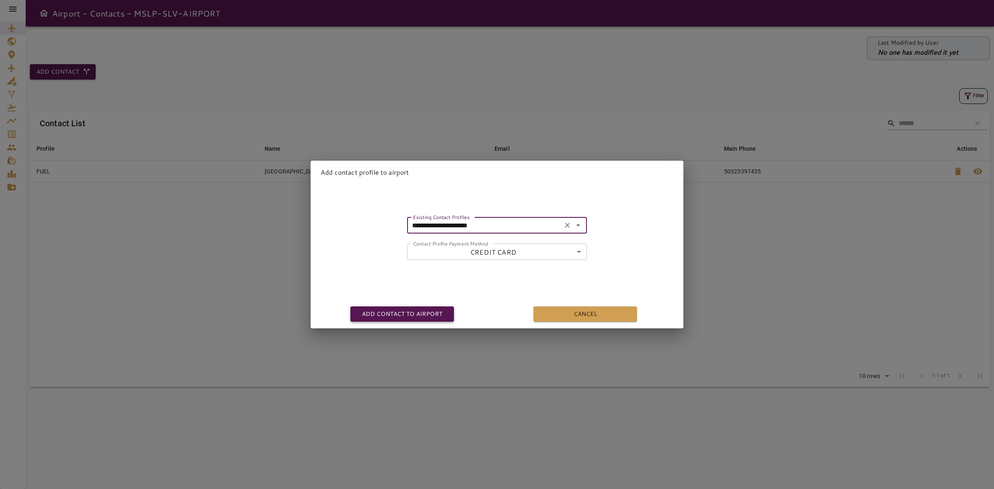
type input "**********"
click at [391, 310] on button "Add contact to airport" at bounding box center [401, 313] width 103 height 15
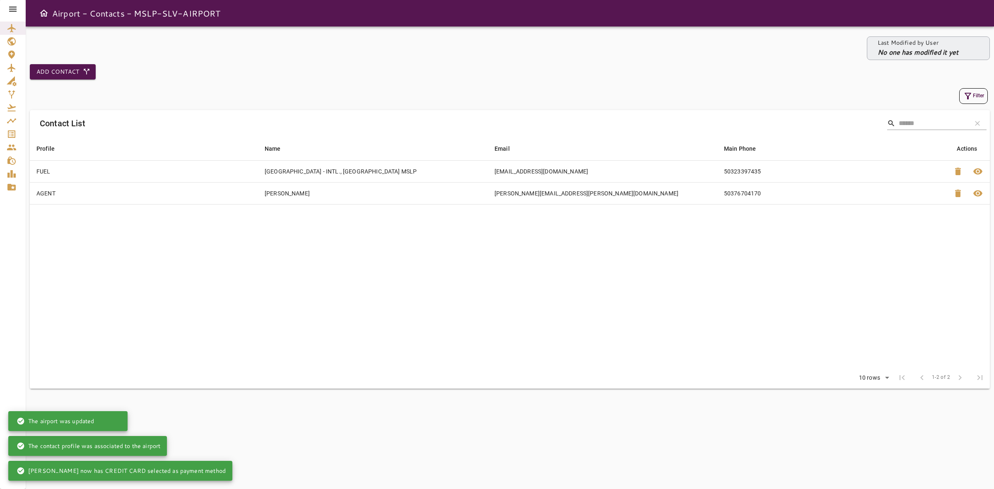
click at [684, 270] on table "Profile arrow_downward Name arrow_downward Email arrow_downward Main Phone arro…" at bounding box center [510, 252] width 960 height 231
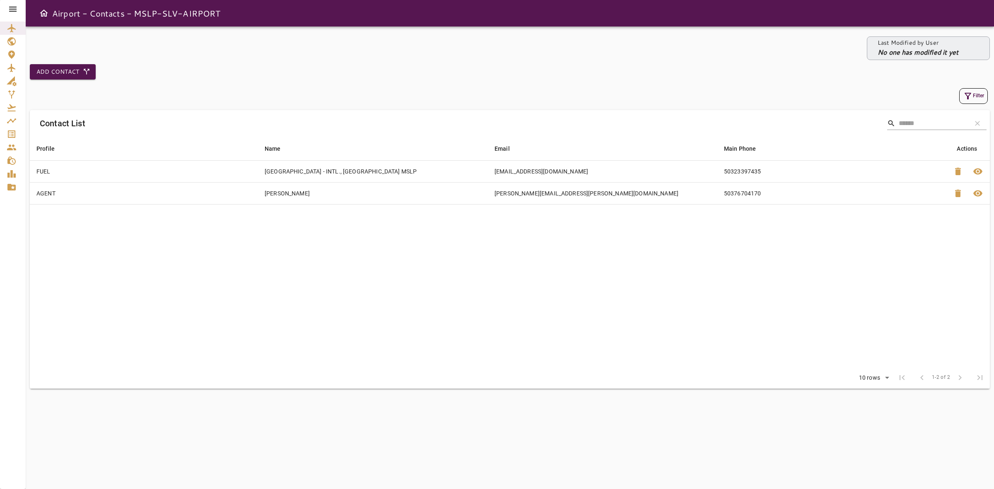
click at [11, 5] on icon at bounding box center [13, 9] width 10 height 10
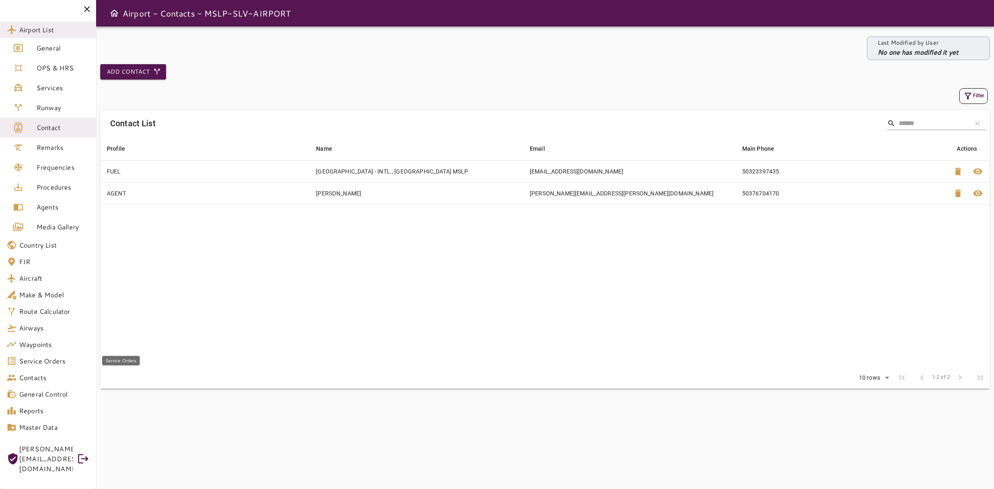
click at [31, 356] on span "Service Orders" at bounding box center [54, 361] width 70 height 10
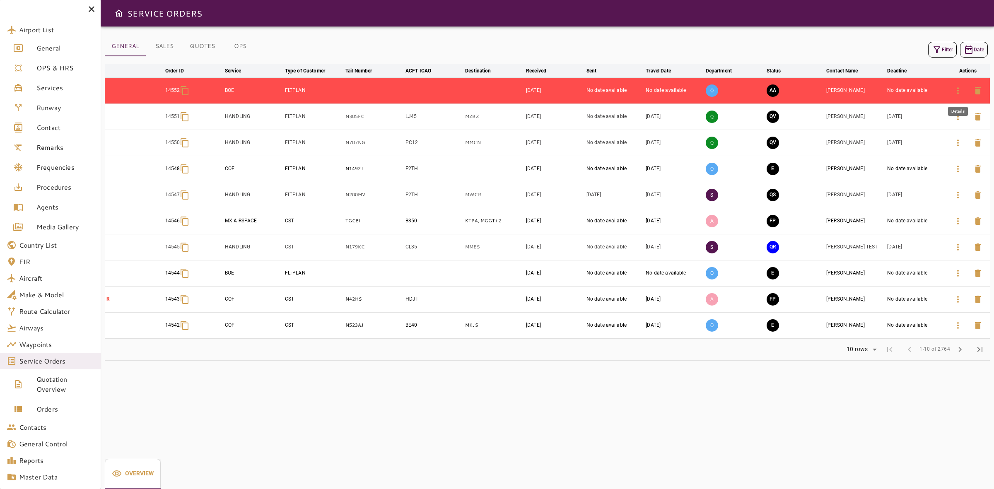
click at [955, 88] on icon "button" at bounding box center [958, 91] width 10 height 10
